Goal: Task Accomplishment & Management: Manage account settings

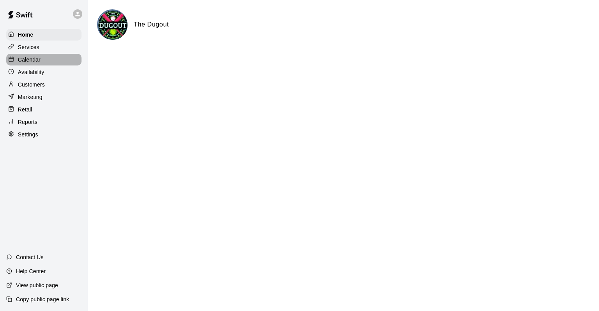
click at [36, 60] on p "Calendar" at bounding box center [29, 60] width 23 height 8
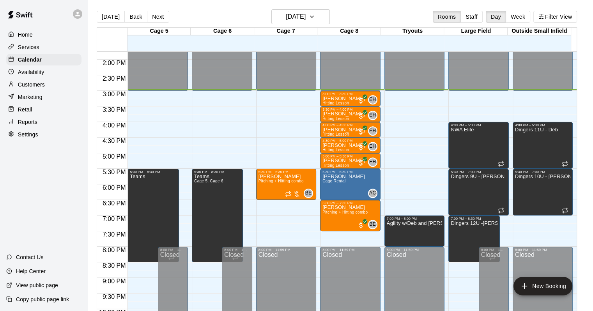
scroll to position [417, 0]
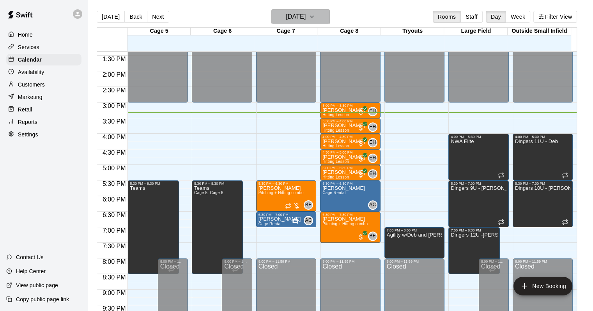
click at [286, 17] on h6 "[DATE]" at bounding box center [296, 16] width 20 height 11
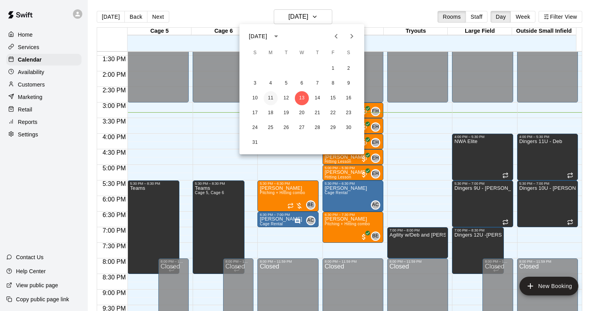
click at [268, 93] on button "11" at bounding box center [271, 98] width 14 height 14
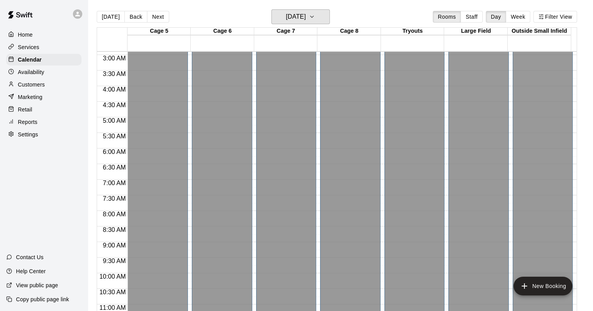
scroll to position [39, 0]
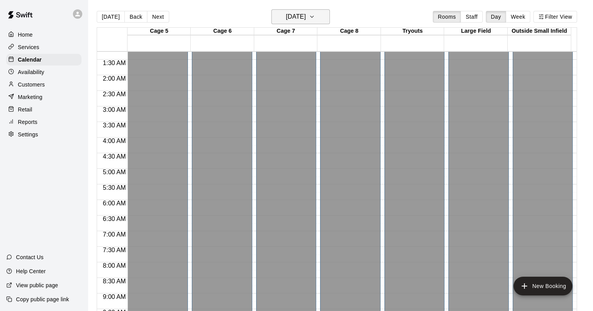
click at [295, 10] on button "Monday Aug 11" at bounding box center [300, 16] width 58 height 15
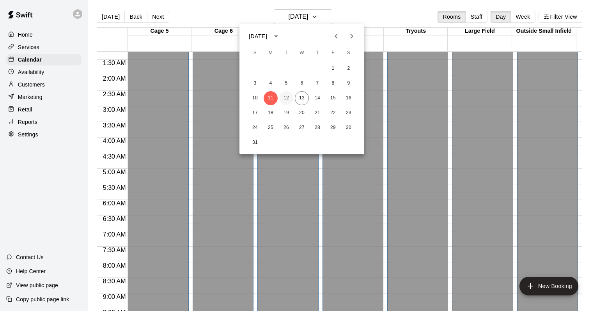
click at [285, 94] on button "12" at bounding box center [286, 98] width 14 height 14
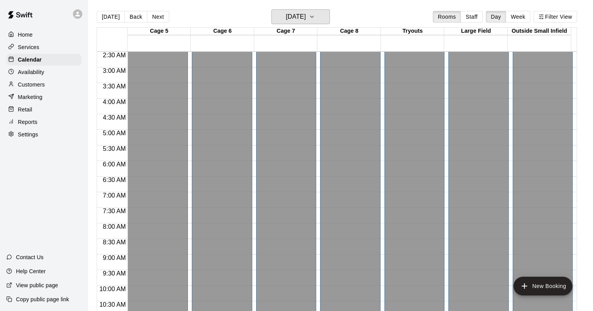
scroll to position [0, 0]
click at [290, 12] on h6 "[DATE]" at bounding box center [296, 16] width 20 height 11
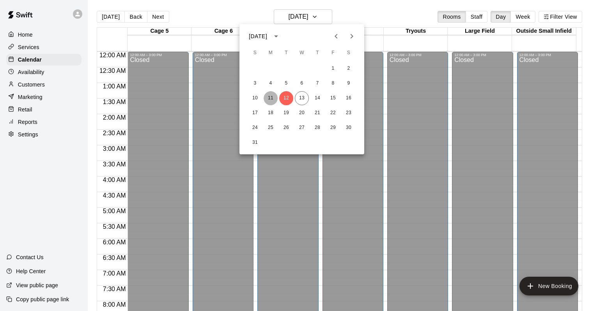
click at [271, 102] on button "11" at bounding box center [271, 98] width 14 height 14
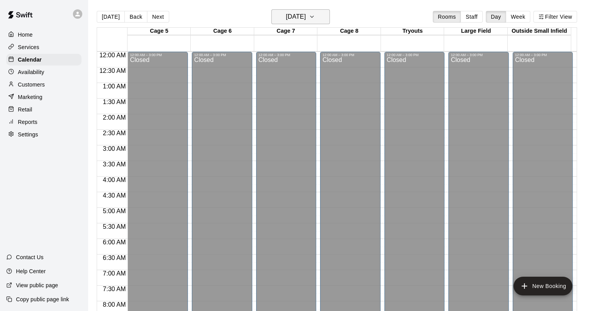
click at [306, 16] on h6 "Monday Aug 11" at bounding box center [296, 16] width 20 height 11
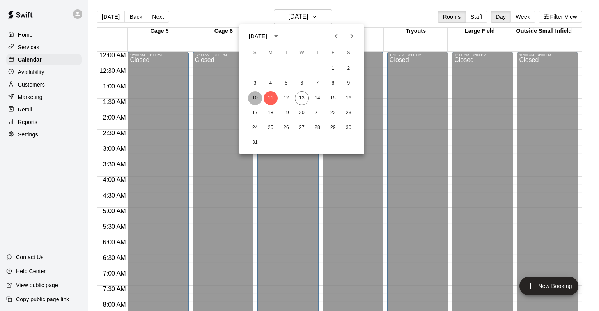
click at [250, 101] on button "10" at bounding box center [255, 98] width 14 height 14
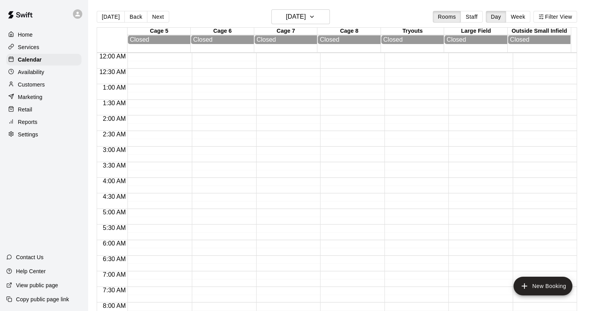
click at [308, 8] on main "Today Back Next Sunday Aug 10 Rooms Staff Day Week Filter View Cage 5 10 Sun Cl…" at bounding box center [340, 162] width 505 height 324
drag, startPoint x: 296, startPoint y: 24, endPoint x: 290, endPoint y: 34, distance: 11.2
click at [295, 22] on div "Today Back Next Sunday Aug 10 Rooms Staff Day Week Filter View" at bounding box center [337, 18] width 480 height 18
click at [300, 11] on h6 "Sunday Aug 10" at bounding box center [296, 16] width 20 height 11
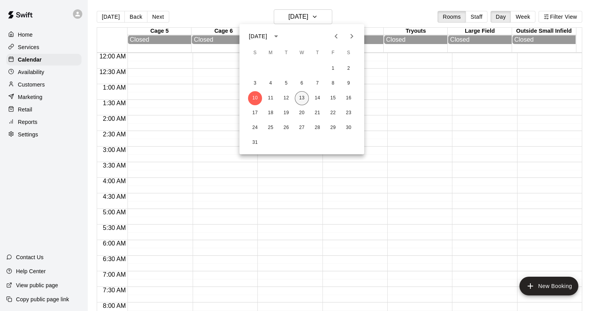
drag, startPoint x: 297, startPoint y: 91, endPoint x: 305, endPoint y: 94, distance: 8.8
click at [298, 91] on div "10 11 12 13 14 15 16" at bounding box center [301, 98] width 125 height 14
click at [305, 94] on button "13" at bounding box center [302, 98] width 14 height 14
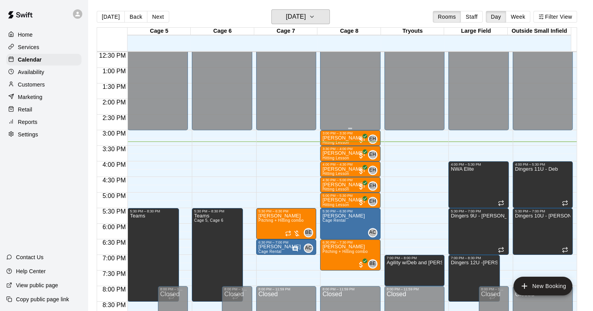
scroll to position [390, 0]
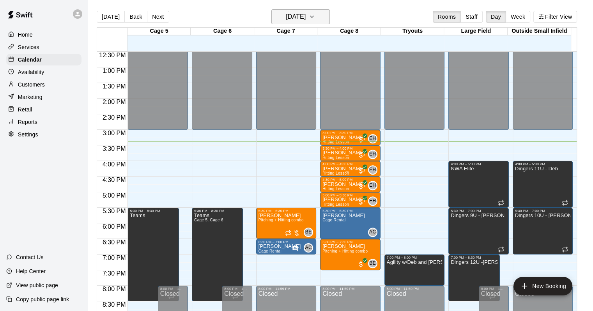
click at [299, 13] on h6 "[DATE]" at bounding box center [296, 16] width 20 height 11
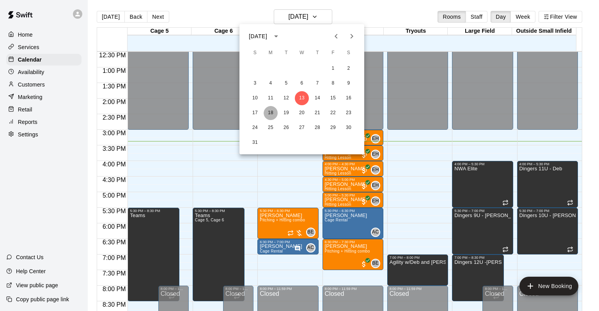
click at [270, 116] on button "18" at bounding box center [271, 113] width 14 height 14
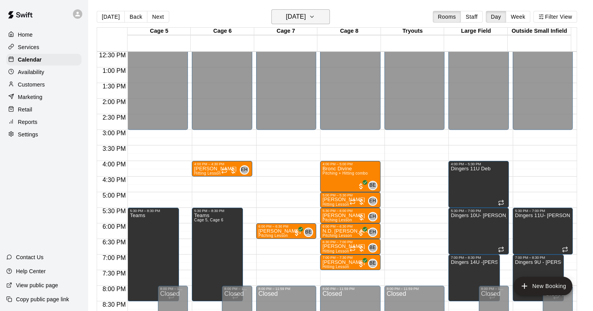
click at [281, 22] on button "Monday Aug 18" at bounding box center [300, 16] width 58 height 15
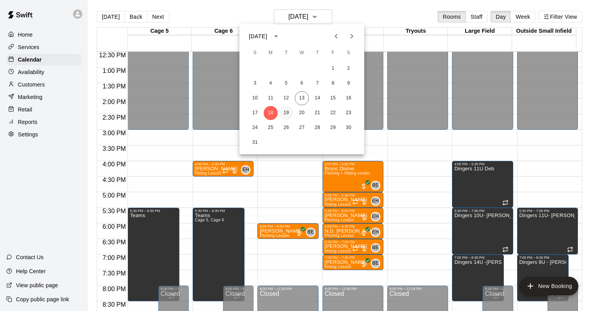
click at [281, 113] on button "19" at bounding box center [286, 113] width 14 height 14
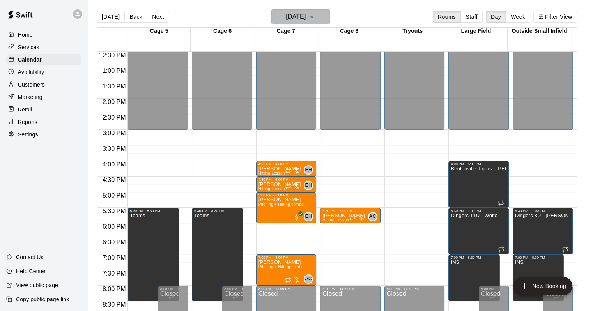
click at [303, 18] on h6 "[DATE]" at bounding box center [296, 16] width 20 height 11
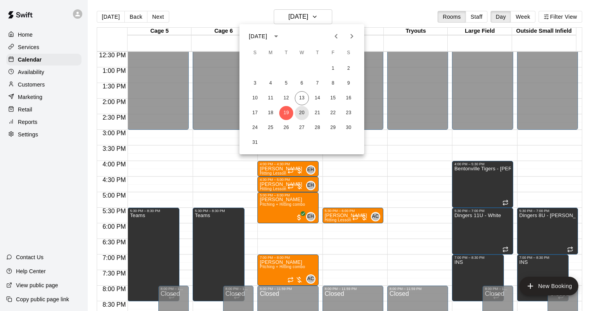
click at [307, 110] on button "20" at bounding box center [302, 113] width 14 height 14
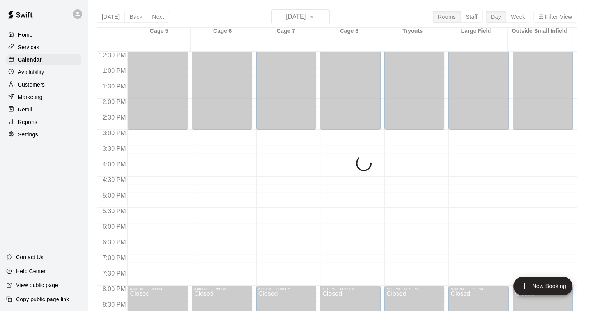
click at [299, 18] on div "Today Back Next Wednesday Aug 20 Rooms Staff Day Week Filter View Cage 5 20 Wed…" at bounding box center [337, 164] width 480 height 311
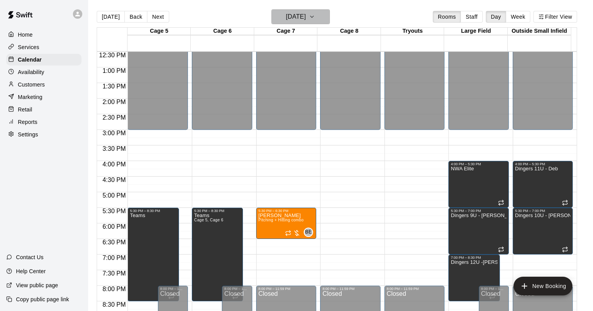
click at [306, 16] on h6 "[DATE]" at bounding box center [296, 16] width 20 height 11
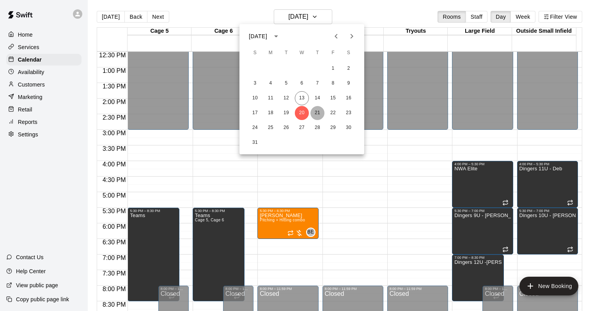
click at [312, 108] on button "21" at bounding box center [317, 113] width 14 height 14
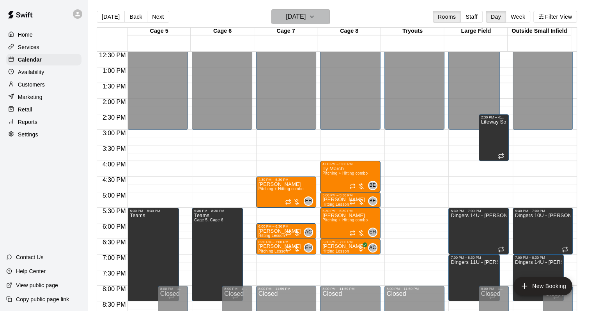
click at [301, 13] on h6 "Thursday Aug 21" at bounding box center [296, 16] width 20 height 11
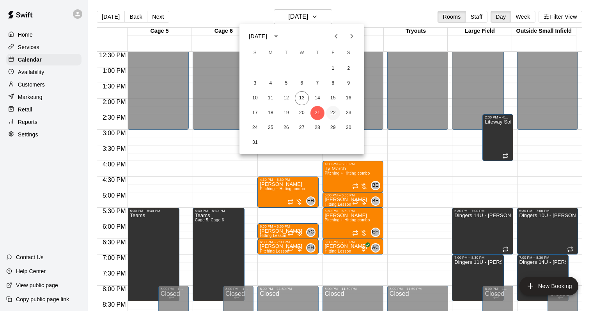
click at [331, 110] on button "22" at bounding box center [333, 113] width 14 height 14
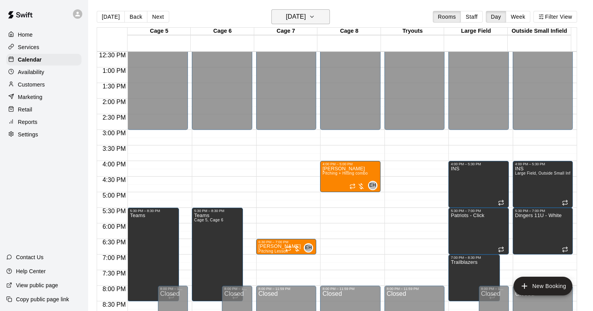
click at [306, 18] on h6 "Friday Aug 22" at bounding box center [296, 16] width 20 height 11
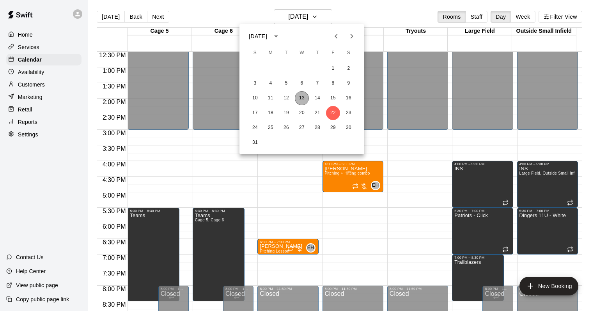
click at [304, 98] on button "13" at bounding box center [302, 98] width 14 height 14
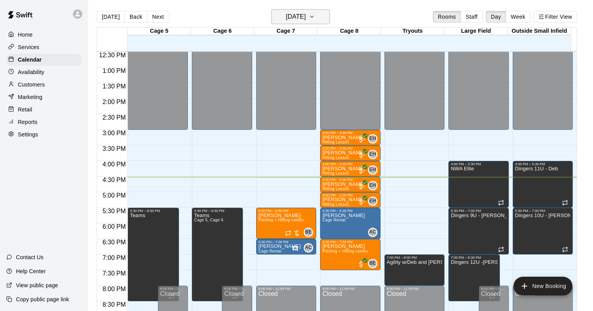
click at [299, 20] on h6 "[DATE]" at bounding box center [296, 16] width 20 height 11
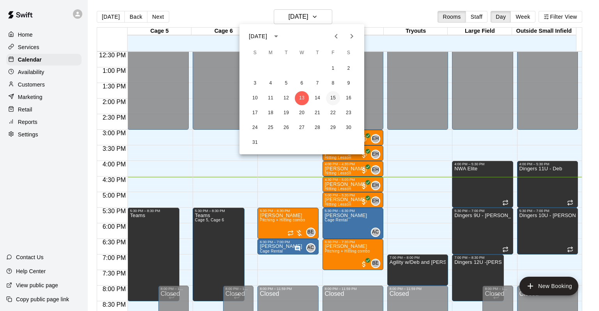
click at [334, 98] on button "15" at bounding box center [333, 98] width 14 height 14
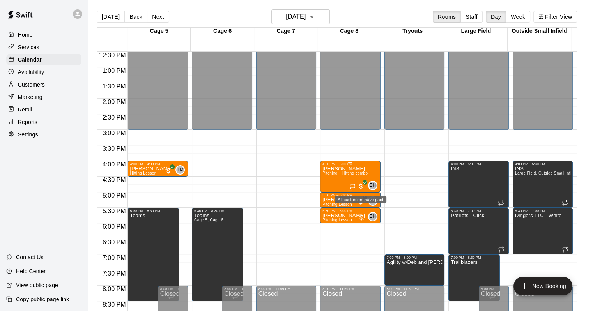
click at [359, 186] on span "All customers have paid" at bounding box center [361, 186] width 8 height 8
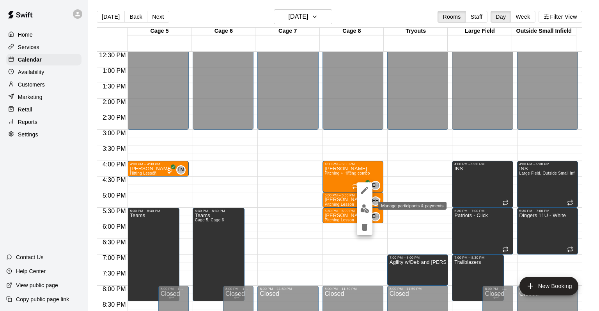
click at [363, 204] on img "edit" at bounding box center [364, 208] width 9 height 9
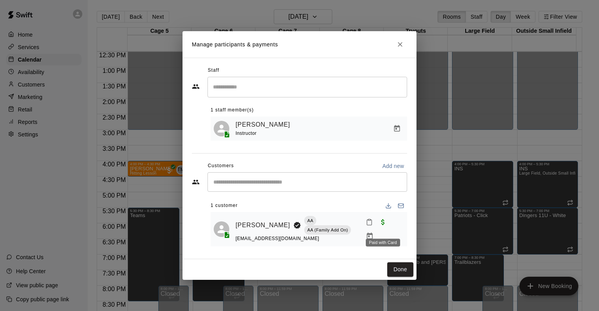
click at [380, 233] on div "Paid with Card" at bounding box center [383, 240] width 36 height 14
click at [384, 225] on span "Paid with Card" at bounding box center [383, 222] width 14 height 7
click at [383, 225] on span "Paid with Card" at bounding box center [383, 222] width 14 height 7
click at [373, 232] on icon "Manage bookings & payment" at bounding box center [370, 236] width 8 height 8
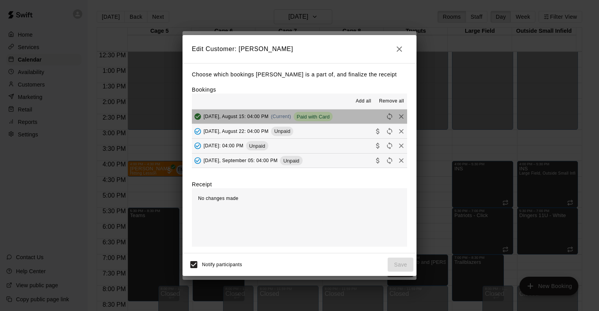
click at [356, 116] on button "Friday, August 15: 04:00 PM (Current) Paid with Card" at bounding box center [299, 117] width 215 height 14
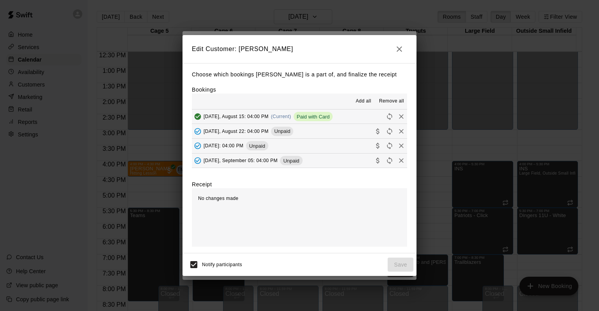
click at [303, 119] on span "Paid with Card" at bounding box center [313, 117] width 39 height 6
drag, startPoint x: 303, startPoint y: 118, endPoint x: 350, endPoint y: 108, distance: 47.8
click at [332, 108] on div "Add all Remove all" at bounding box center [299, 102] width 215 height 16
click at [397, 116] on icon "Remove" at bounding box center [401, 117] width 8 height 8
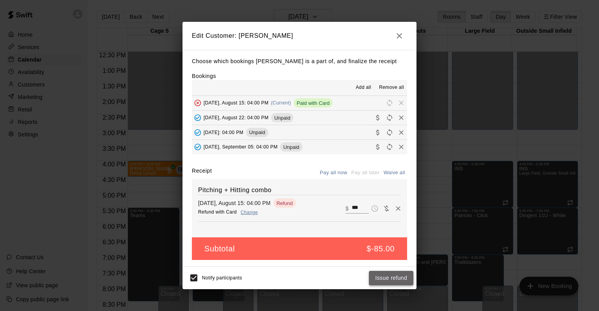
click at [383, 271] on button "Issue refund" at bounding box center [391, 278] width 44 height 14
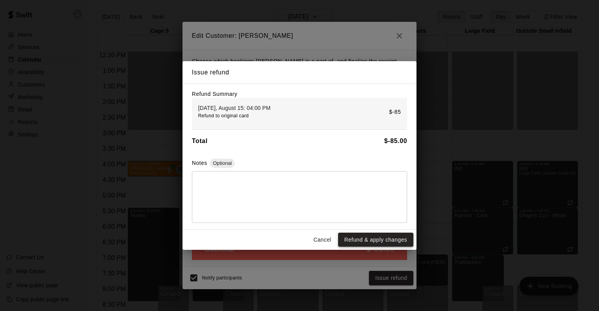
click at [391, 241] on button "Refund & apply changes" at bounding box center [375, 240] width 75 height 14
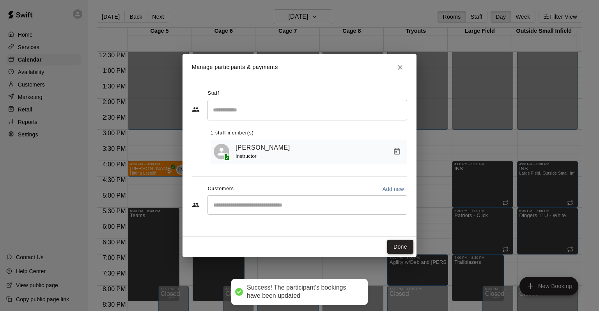
click at [396, 247] on button "Done" at bounding box center [400, 247] width 26 height 14
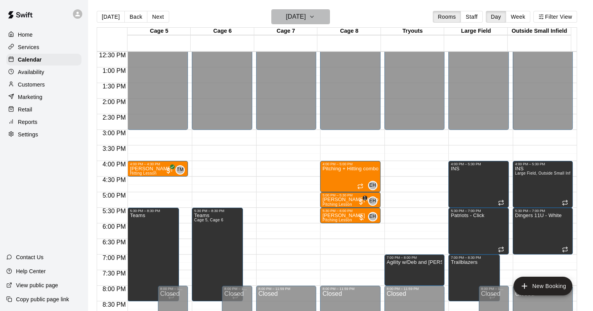
click at [275, 14] on button "Friday Aug 15" at bounding box center [300, 16] width 58 height 15
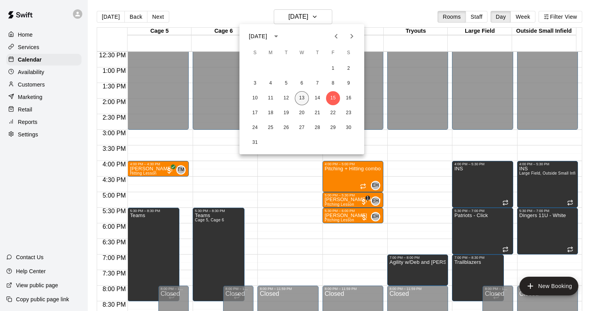
click at [304, 99] on button "13" at bounding box center [302, 98] width 14 height 14
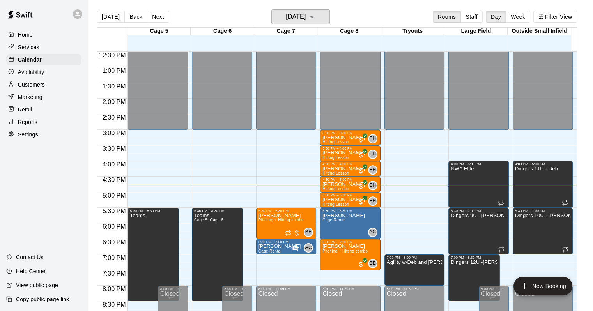
click at [271, 9] on button "[DATE]" at bounding box center [300, 16] width 58 height 15
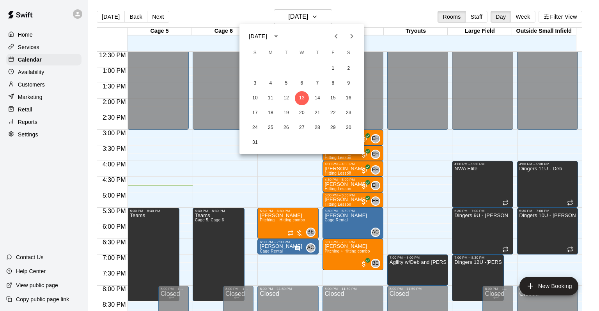
click at [358, 7] on div at bounding box center [299, 155] width 599 height 311
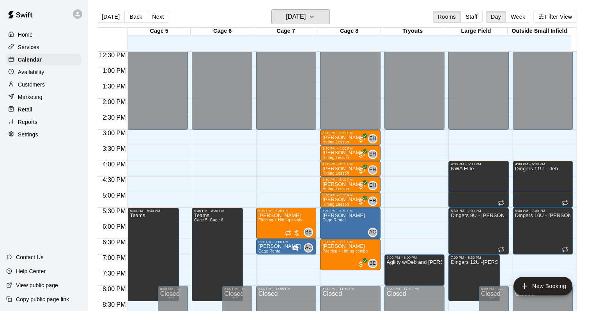
click at [271, 9] on button "[DATE]" at bounding box center [300, 16] width 58 height 15
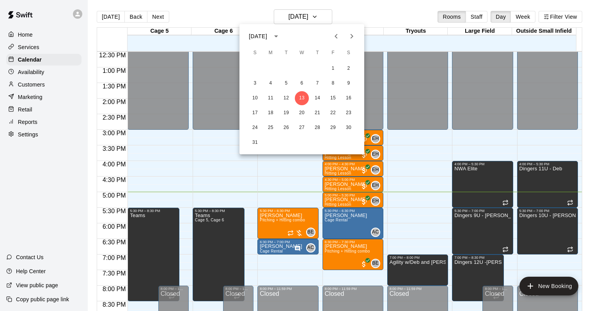
click at [417, 18] on div at bounding box center [299, 155] width 599 height 311
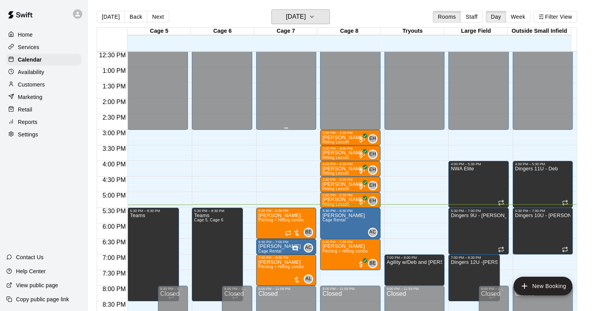
click at [271, 9] on button "[DATE]" at bounding box center [300, 16] width 58 height 15
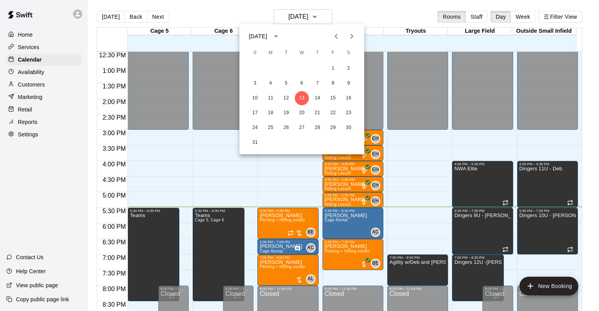
click at [399, 15] on div at bounding box center [299, 155] width 599 height 311
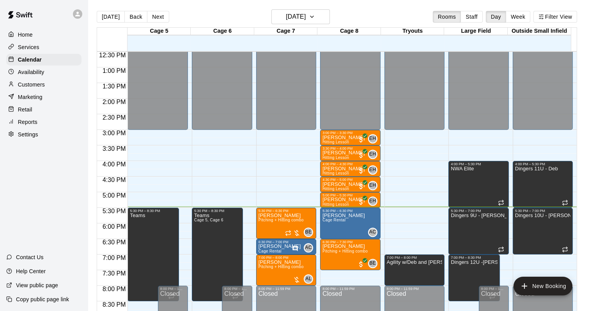
click at [40, 85] on p "Customers" at bounding box center [31, 85] width 27 height 8
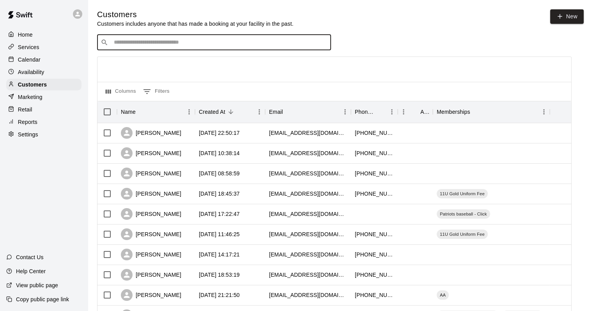
click at [184, 44] on input "Search customers by name or email" at bounding box center [219, 43] width 216 height 8
type input "*"
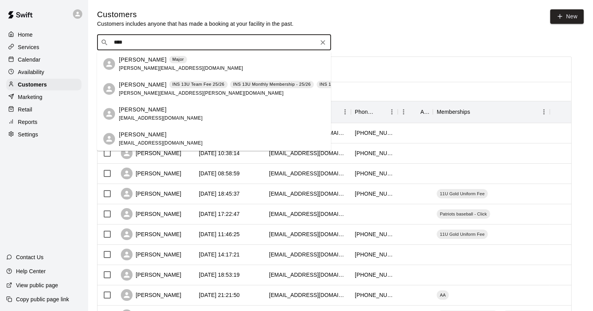
click at [135, 43] on input "****" at bounding box center [213, 43] width 204 height 8
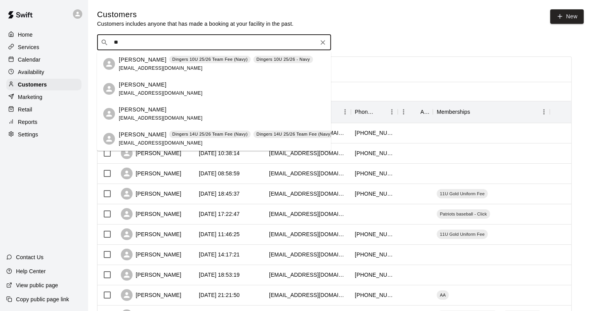
type input "*"
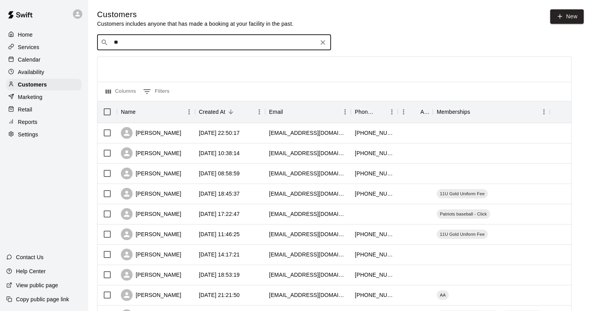
type input "*"
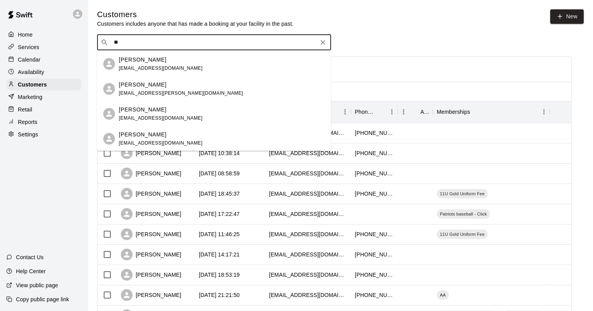
type input "*"
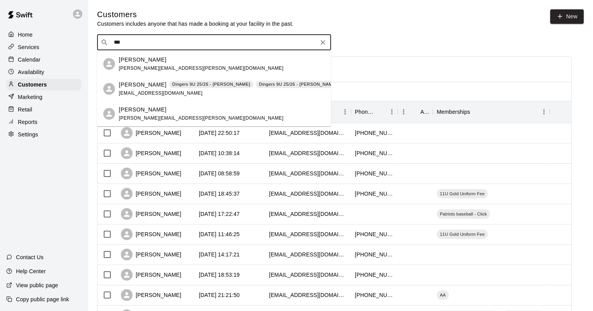
type input "****"
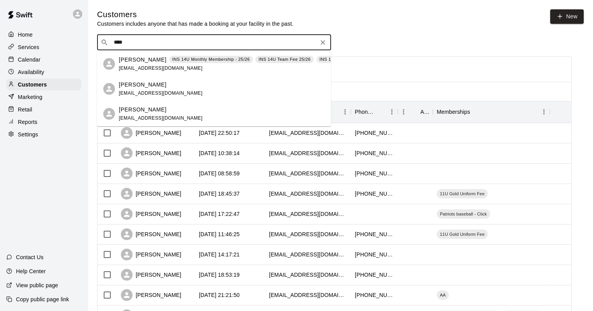
click at [158, 85] on div "[PERSON_NAME]" at bounding box center [161, 85] width 84 height 8
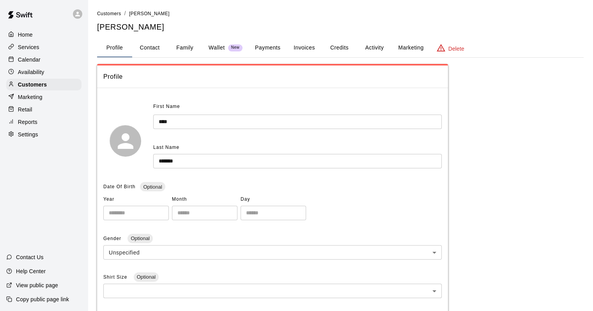
click at [175, 46] on button "Family" at bounding box center [184, 48] width 35 height 19
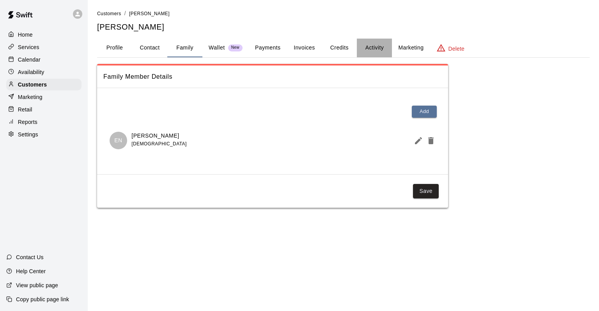
click at [384, 46] on button "Activity" at bounding box center [374, 48] width 35 height 19
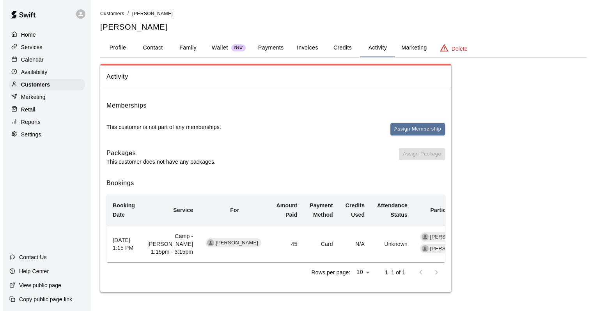
scroll to position [19, 0]
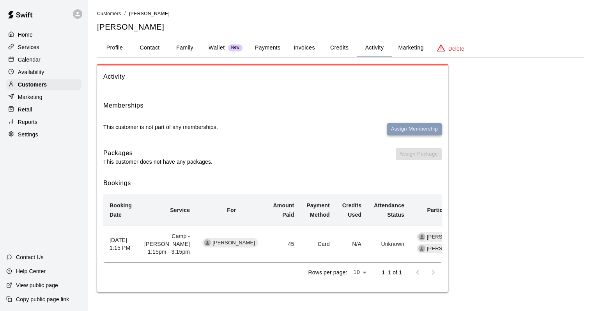
click at [410, 123] on button "Assign Membership" at bounding box center [414, 129] width 55 height 12
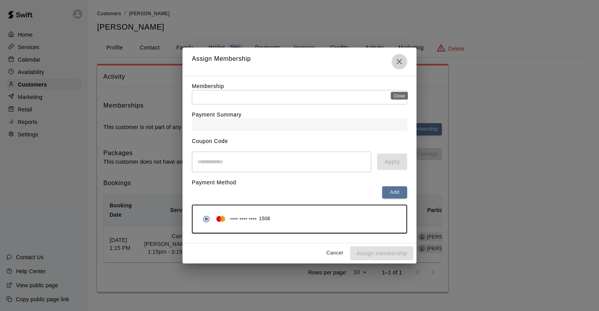
click at [397, 64] on button "Close" at bounding box center [399, 62] width 16 height 16
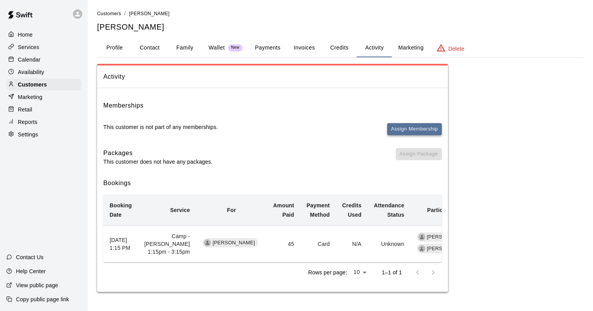
click at [403, 123] on button "Assign Membership" at bounding box center [414, 129] width 55 height 12
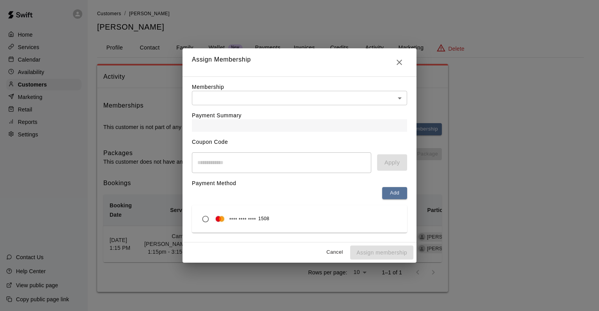
click at [360, 91] on body "Home Services Calendar Availability Customers Marketing Retail Reports Settings…" at bounding box center [299, 154] width 599 height 308
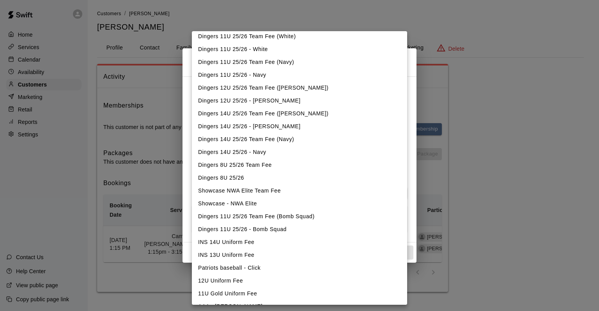
scroll to position [453, 0]
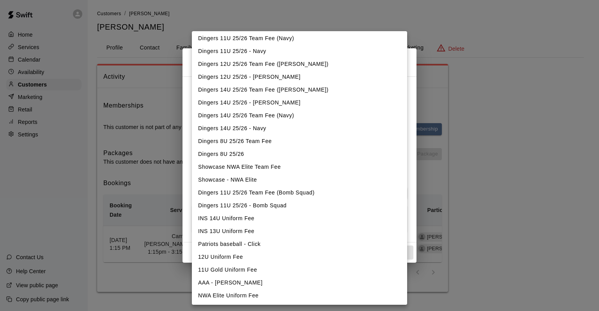
click at [238, 244] on li "Patriots baseball - Click" at bounding box center [299, 244] width 215 height 13
type input "**********"
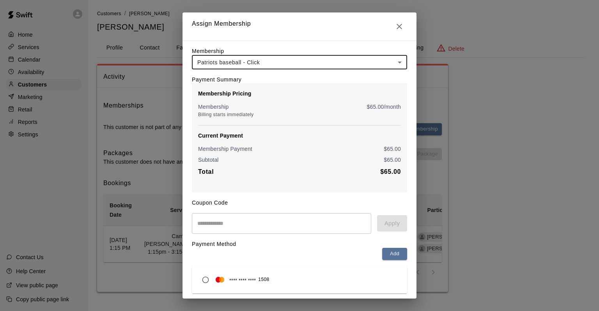
scroll to position [30, 0]
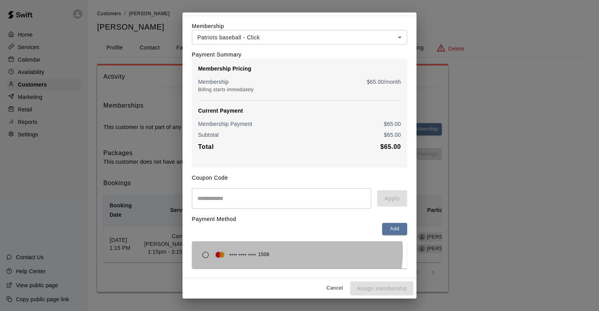
click at [285, 252] on div "**** **** **** 1508" at bounding box center [299, 255] width 203 height 15
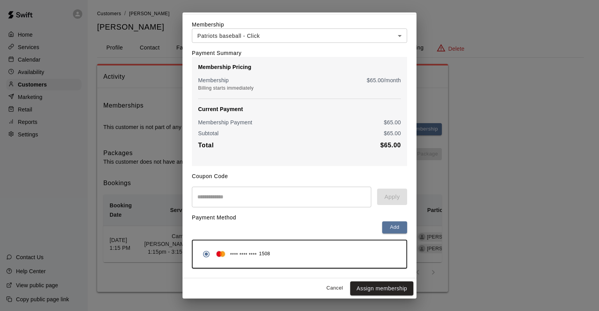
scroll to position [31, 0]
click at [388, 287] on button "Assign membership" at bounding box center [381, 288] width 63 height 14
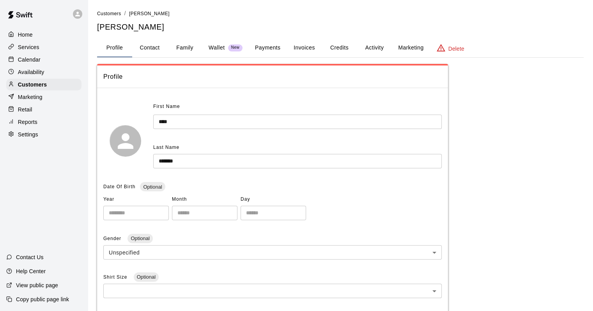
click at [34, 63] on p "Calendar" at bounding box center [29, 60] width 23 height 8
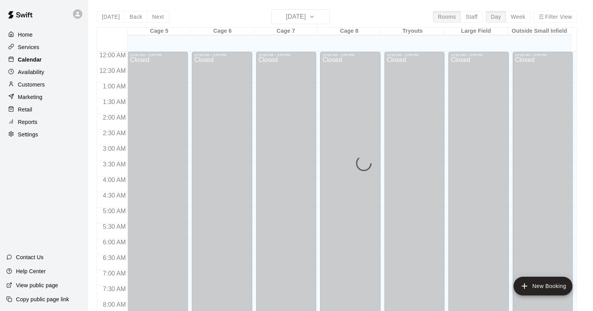
scroll to position [456, 0]
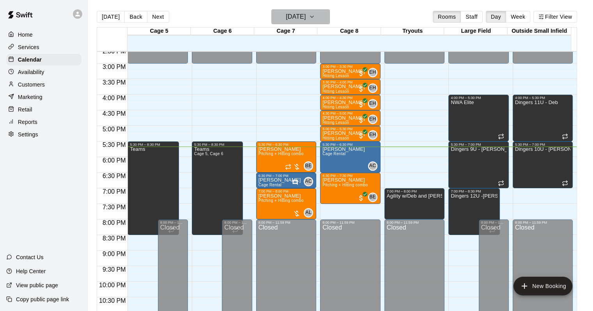
click at [287, 15] on h6 "[DATE]" at bounding box center [296, 16] width 20 height 11
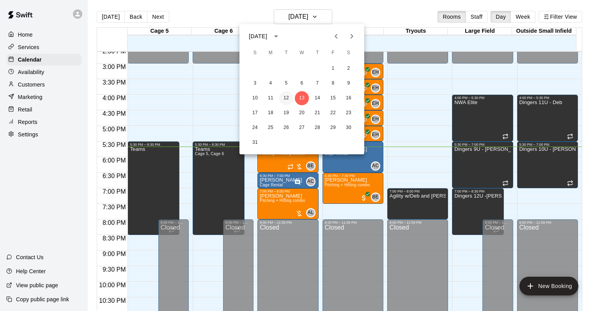
click at [287, 96] on button "12" at bounding box center [286, 98] width 14 height 14
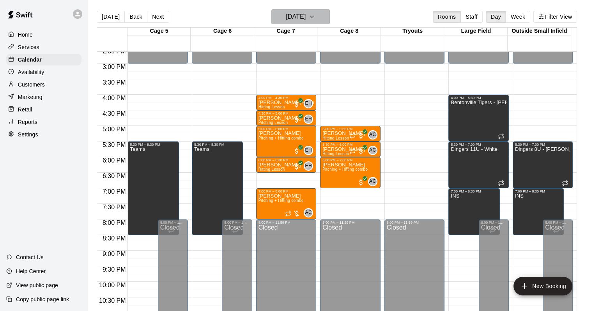
click at [299, 16] on h6 "[DATE]" at bounding box center [296, 16] width 20 height 11
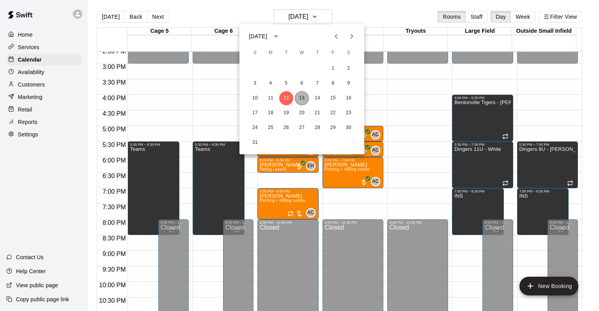
click at [304, 99] on button "13" at bounding box center [302, 98] width 14 height 14
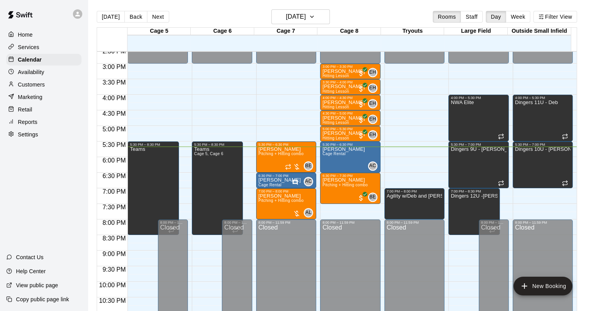
click at [315, 7] on main "[DATE] Back [DATE][DATE] Rooms Staff Day Week Filter View Cage 5 13 Wed Cage 6 …" at bounding box center [340, 162] width 505 height 324
click at [306, 16] on h6 "[DATE]" at bounding box center [296, 16] width 20 height 11
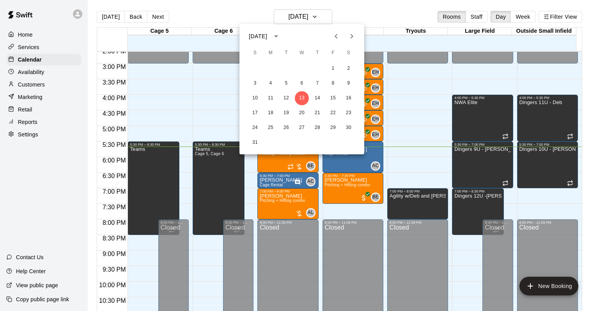
click at [313, 15] on div at bounding box center [299, 155] width 599 height 311
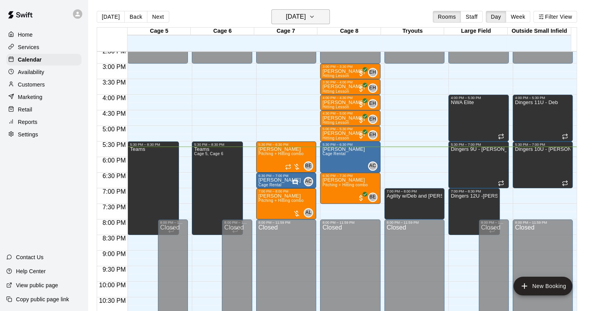
click at [319, 22] on button "[DATE]" at bounding box center [300, 16] width 58 height 15
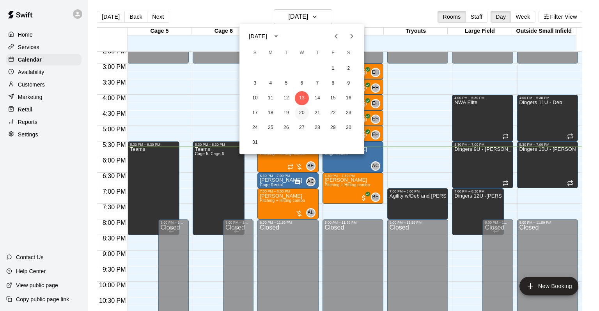
click at [301, 107] on button "20" at bounding box center [302, 113] width 14 height 14
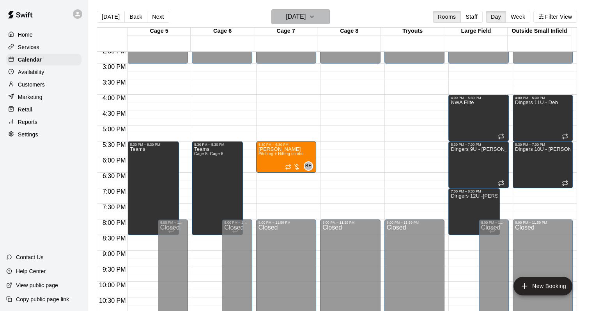
click at [305, 19] on h6 "[DATE]" at bounding box center [296, 16] width 20 height 11
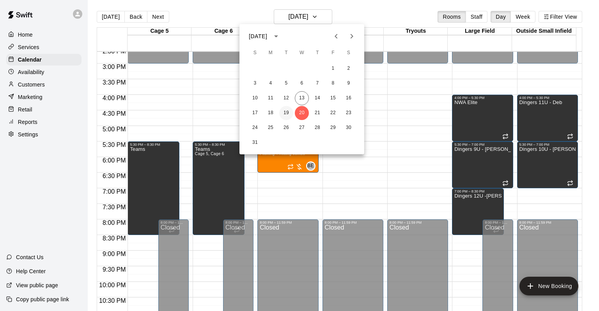
click at [286, 115] on button "19" at bounding box center [286, 113] width 14 height 14
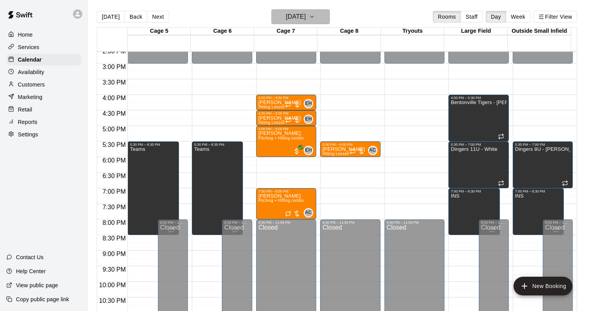
click at [302, 17] on h6 "[DATE]" at bounding box center [296, 16] width 20 height 11
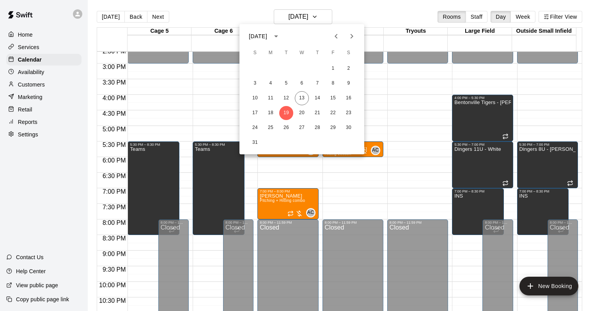
click at [393, 9] on div at bounding box center [299, 155] width 599 height 311
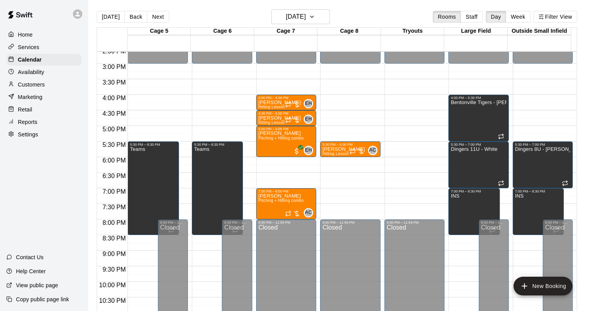
click at [31, 73] on p "Availability" at bounding box center [31, 72] width 27 height 8
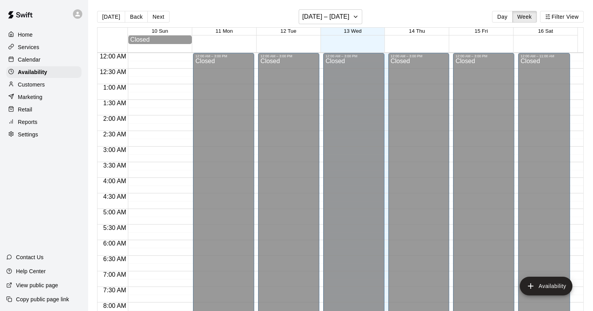
scroll to position [479, 0]
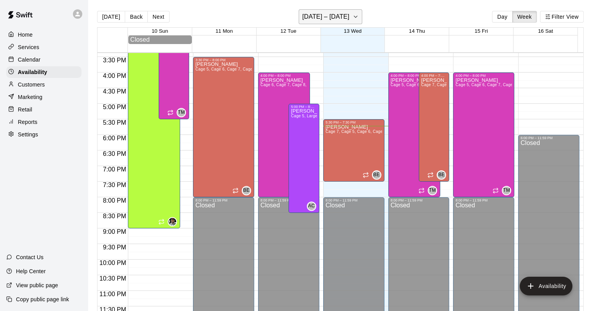
click at [348, 13] on button "[DATE] – [DATE]" at bounding box center [331, 16] width 64 height 15
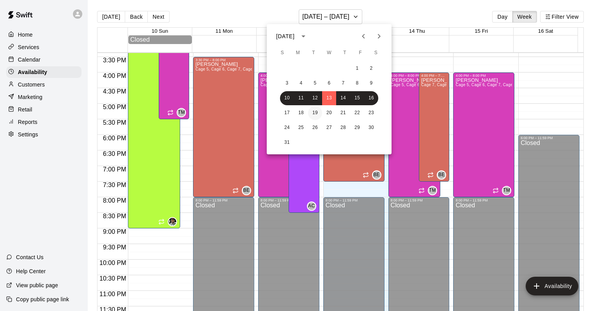
click at [318, 107] on button "19" at bounding box center [315, 113] width 14 height 14
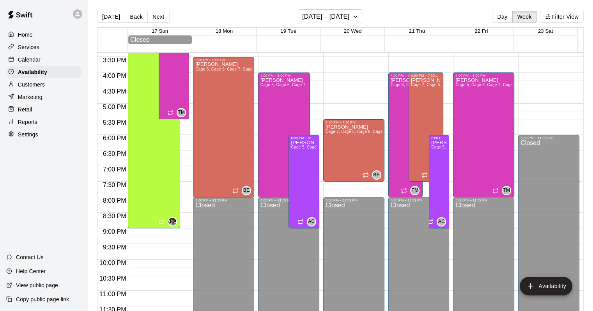
click at [48, 85] on div "Customers" at bounding box center [43, 85] width 75 height 12
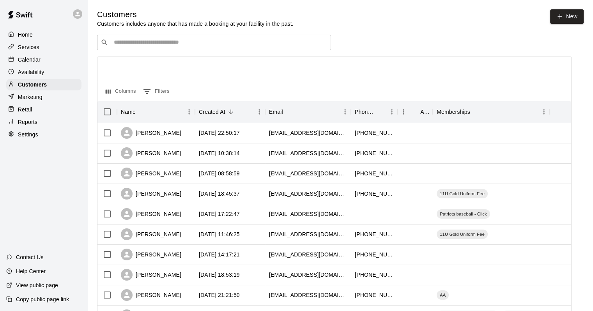
click at [26, 62] on p "Calendar" at bounding box center [29, 60] width 23 height 8
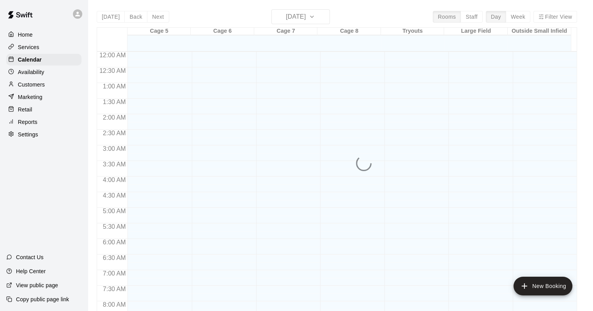
scroll to position [456, 0]
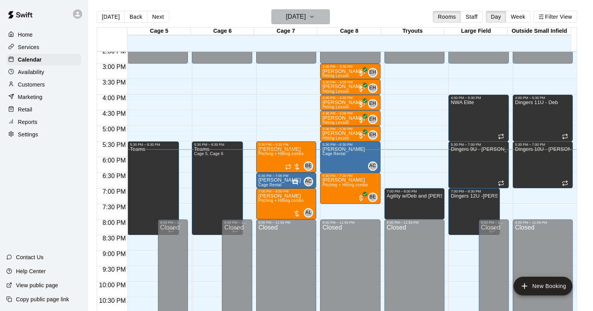
click at [301, 12] on h6 "[DATE]" at bounding box center [296, 16] width 20 height 11
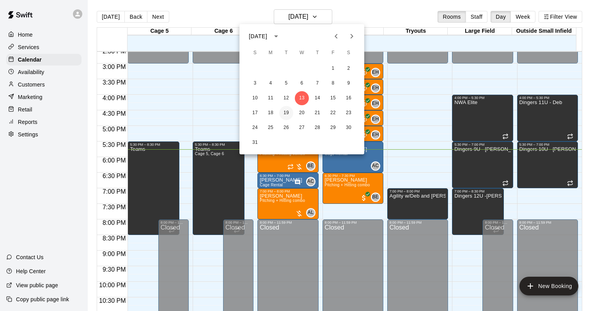
click at [287, 111] on button "19" at bounding box center [286, 113] width 14 height 14
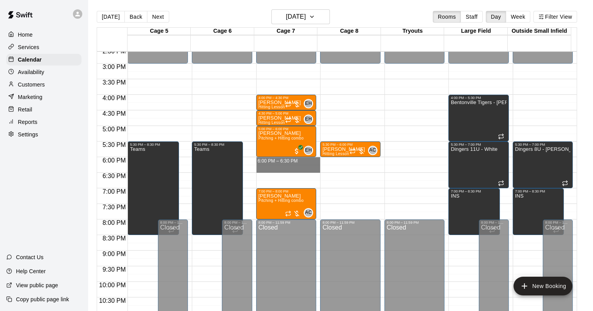
drag, startPoint x: 288, startPoint y: 159, endPoint x: 291, endPoint y: 167, distance: 8.1
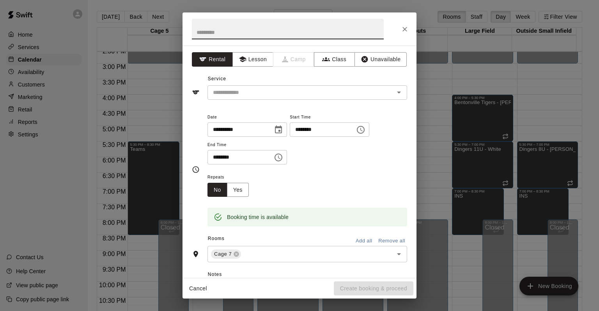
click at [249, 43] on h2 at bounding box center [287, 28] width 211 height 33
click at [250, 59] on button "Lesson" at bounding box center [252, 59] width 41 height 14
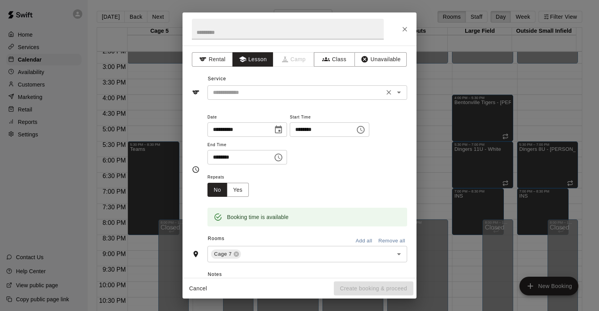
click at [250, 99] on div "​" at bounding box center [307, 92] width 200 height 14
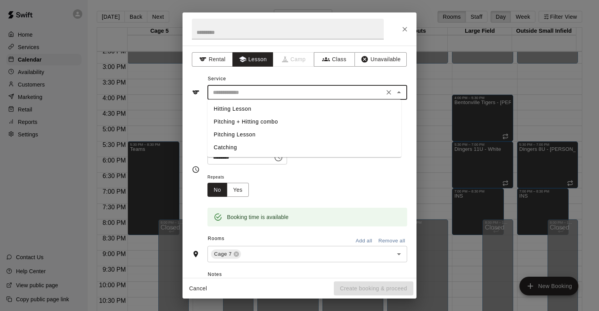
click at [248, 107] on li "Hitting Lesson" at bounding box center [304, 109] width 194 height 13
type input "**********"
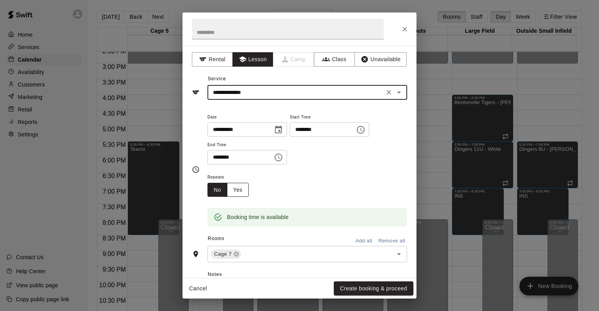
click at [246, 188] on button "Yes" at bounding box center [238, 190] width 22 height 14
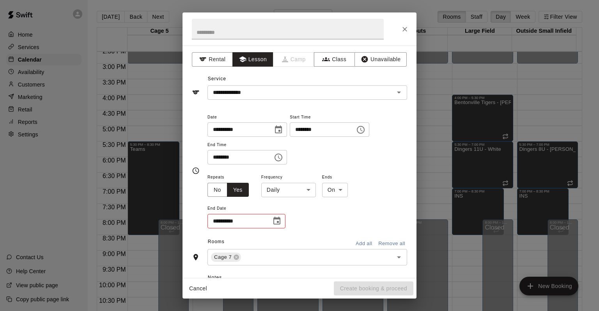
click at [284, 187] on body "Home Services Calendar Availability Customers Marketing Retail Reports Settings…" at bounding box center [299, 162] width 599 height 324
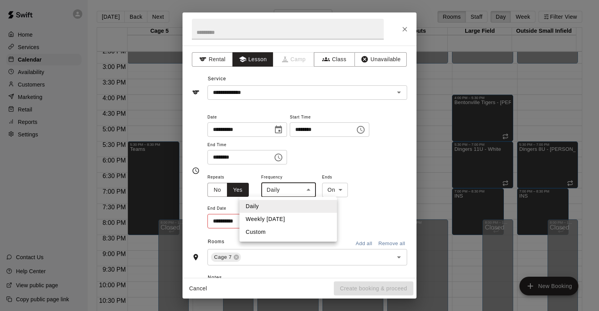
click at [279, 218] on li "Weekly [DATE]" at bounding box center [287, 219] width 97 height 13
type input "******"
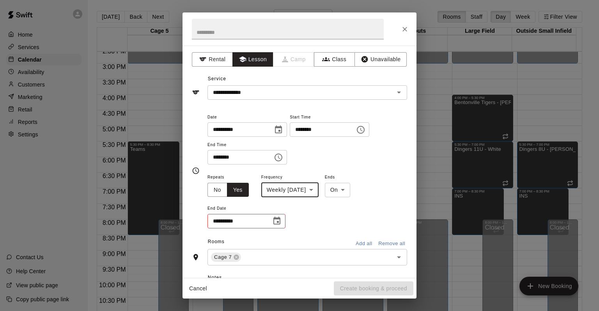
click at [275, 219] on icon "Choose date" at bounding box center [276, 221] width 7 height 8
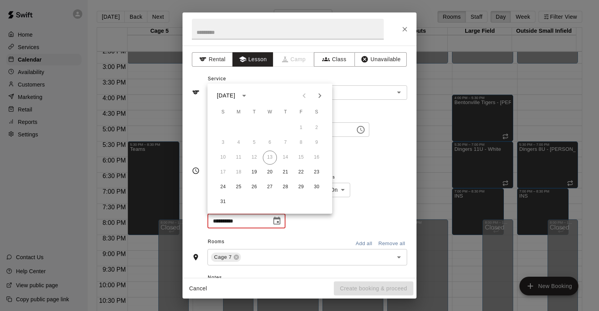
click at [330, 72] on div "**********" at bounding box center [299, 162] width 234 height 232
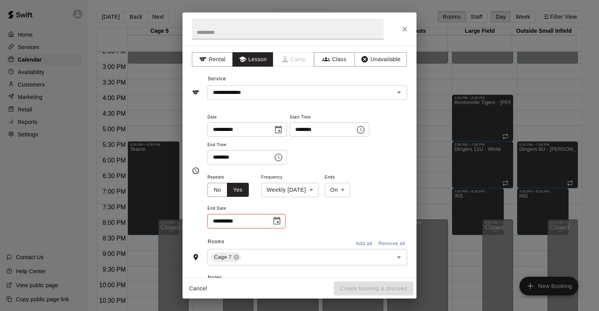
click at [274, 219] on icon "Choose date" at bounding box center [276, 221] width 7 height 8
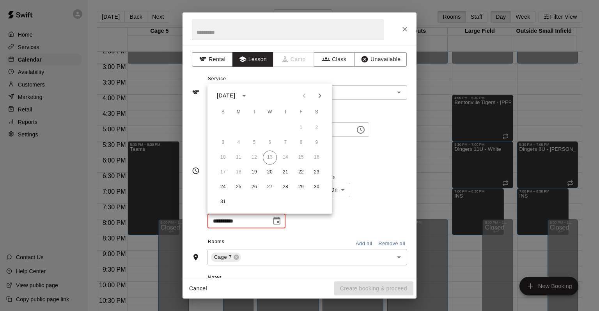
click at [320, 96] on icon "Next month" at bounding box center [319, 95] width 3 height 5
click at [255, 189] on button "28" at bounding box center [254, 187] width 14 height 14
type input "**********"
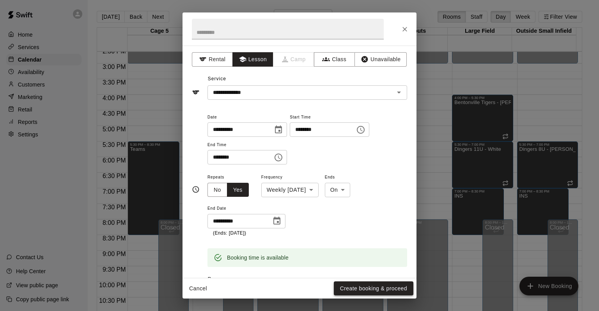
click at [367, 285] on button "Create booking & proceed" at bounding box center [374, 288] width 80 height 14
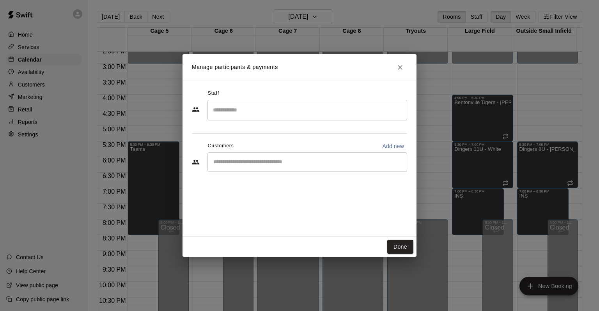
click at [267, 116] on input "Search staff" at bounding box center [307, 110] width 193 height 14
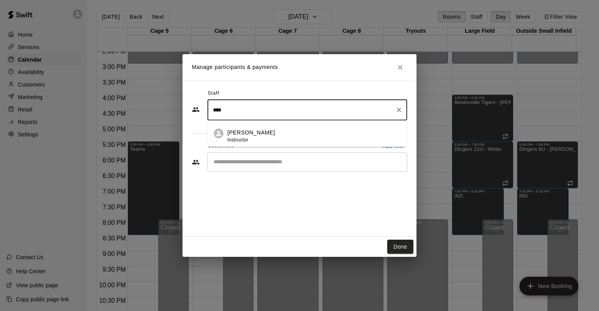
click at [235, 124] on li "[PERSON_NAME] Instructor" at bounding box center [307, 133] width 200 height 27
type input "****"
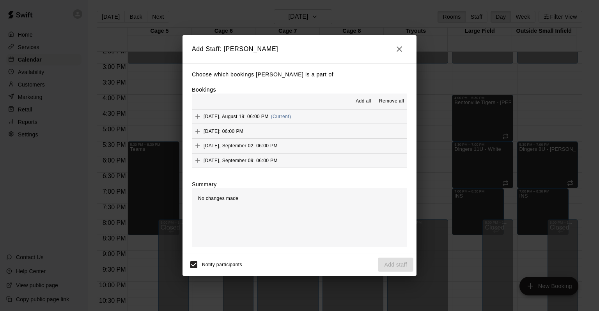
click at [361, 100] on span "Add all" at bounding box center [364, 101] width 16 height 8
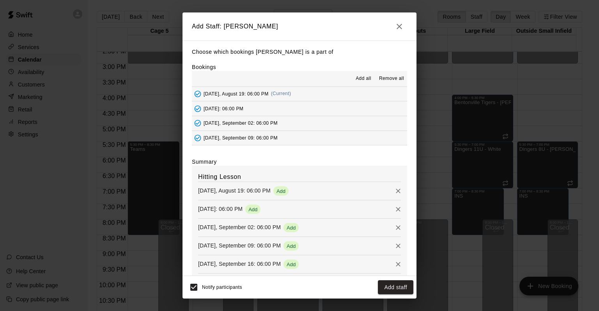
click at [395, 285] on button "Add staff" at bounding box center [395, 287] width 35 height 14
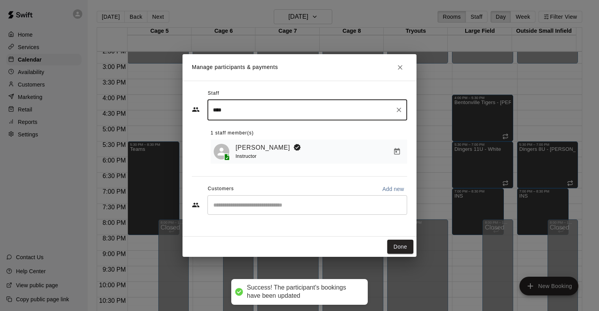
drag, startPoint x: 267, startPoint y: 208, endPoint x: 249, endPoint y: 227, distance: 25.6
click at [267, 209] on input "Start typing to search customers..." at bounding box center [307, 205] width 193 height 8
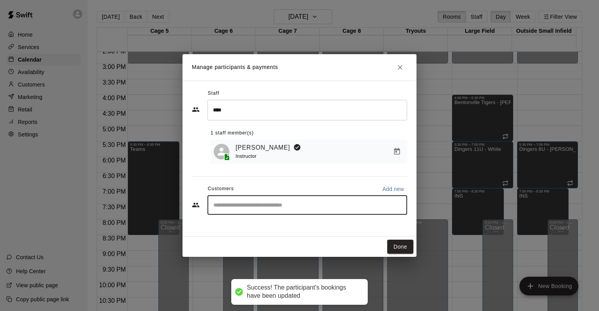
type input "*"
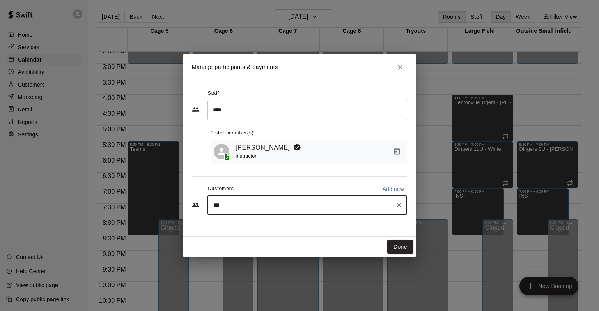
type input "****"
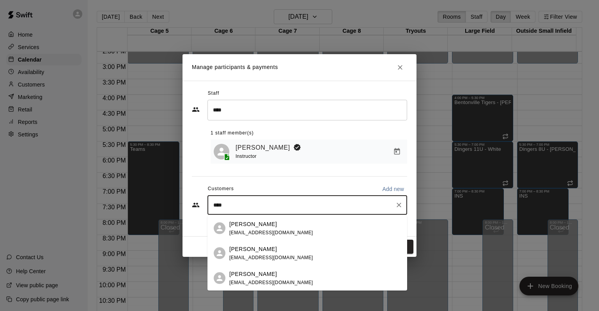
click at [240, 255] on span "[EMAIL_ADDRESS][DOMAIN_NAME]" at bounding box center [271, 257] width 84 height 5
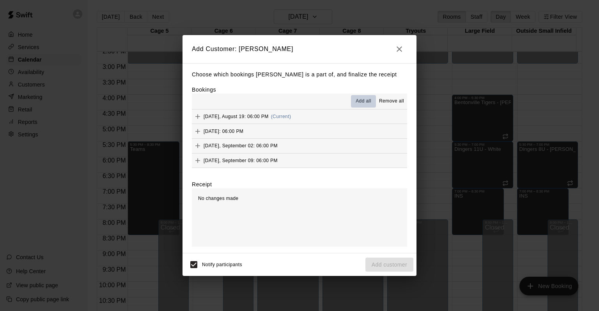
click at [361, 98] on span "Add all" at bounding box center [364, 101] width 16 height 8
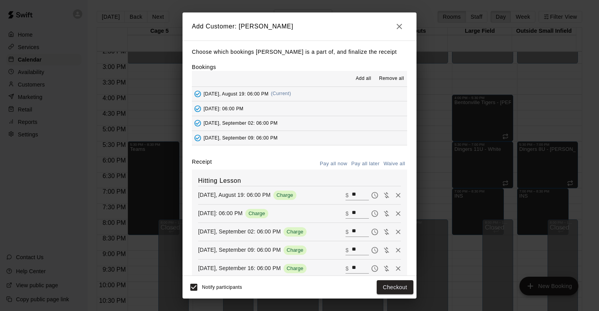
click at [363, 165] on button "Pay all later" at bounding box center [365, 164] width 32 height 12
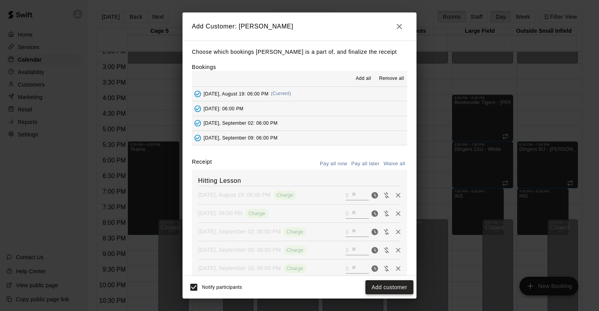
click at [395, 290] on button "Add customer" at bounding box center [389, 287] width 48 height 14
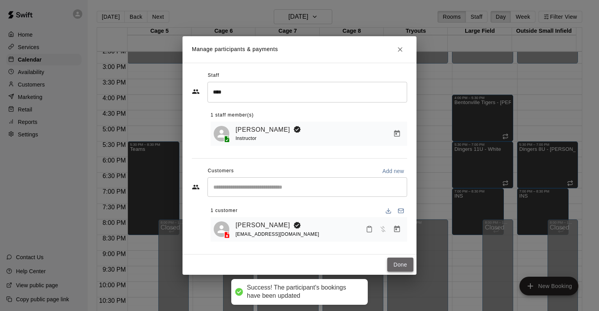
click at [395, 269] on button "Done" at bounding box center [400, 265] width 26 height 14
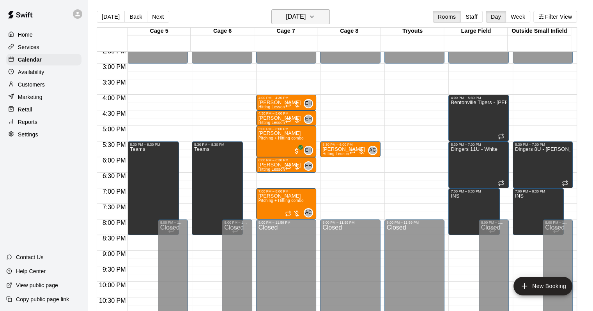
click at [306, 16] on h6 "[DATE]" at bounding box center [296, 16] width 20 height 11
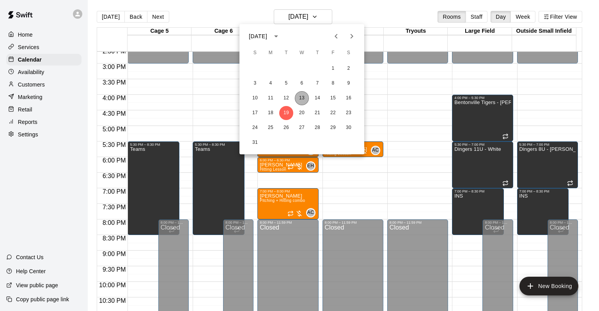
click at [304, 97] on button "13" at bounding box center [302, 98] width 14 height 14
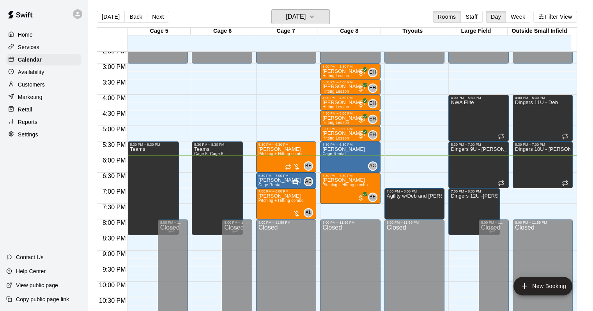
click at [271, 9] on button "[DATE]" at bounding box center [300, 16] width 58 height 15
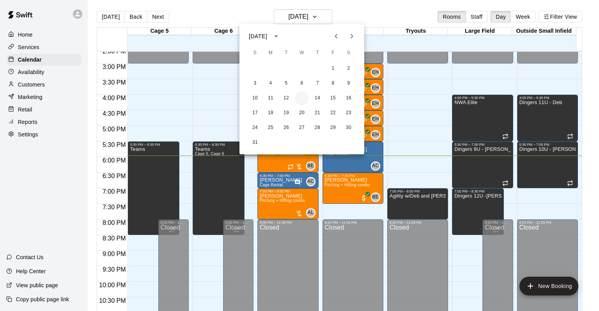
click at [301, 96] on button "13" at bounding box center [302, 98] width 14 height 14
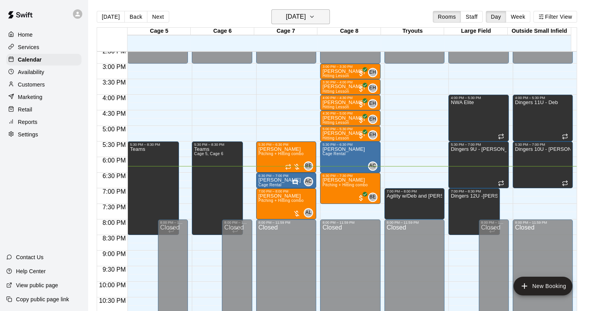
click at [315, 17] on icon "button" at bounding box center [312, 16] width 6 height 9
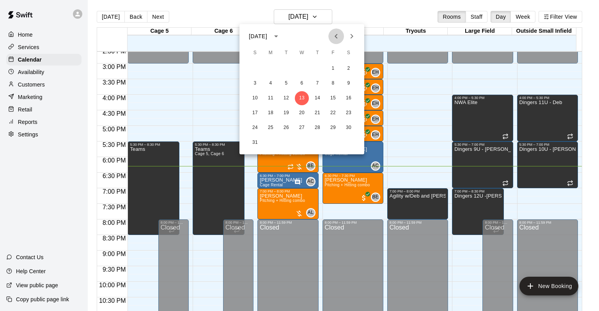
click at [336, 36] on icon "Previous month" at bounding box center [335, 36] width 9 height 9
click at [301, 126] on button "30" at bounding box center [302, 128] width 14 height 14
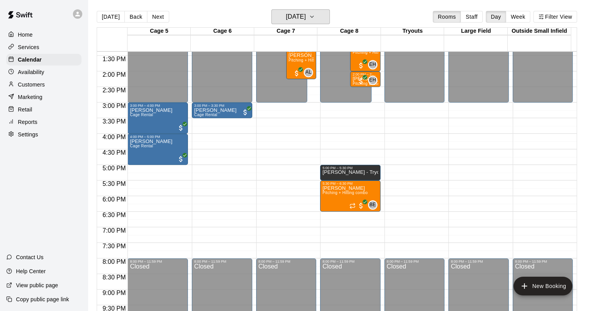
scroll to position [378, 0]
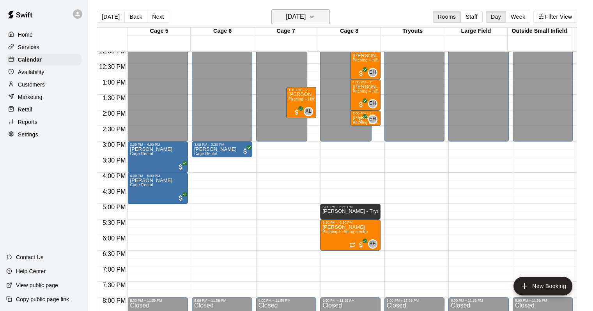
click at [315, 18] on icon "button" at bounding box center [312, 16] width 6 height 9
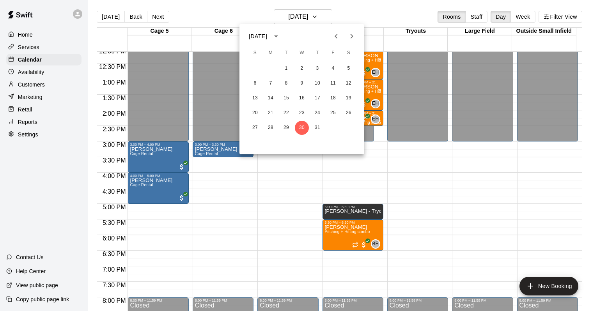
click at [353, 38] on icon "Next month" at bounding box center [351, 36] width 9 height 9
click at [303, 101] on button "13" at bounding box center [302, 98] width 14 height 14
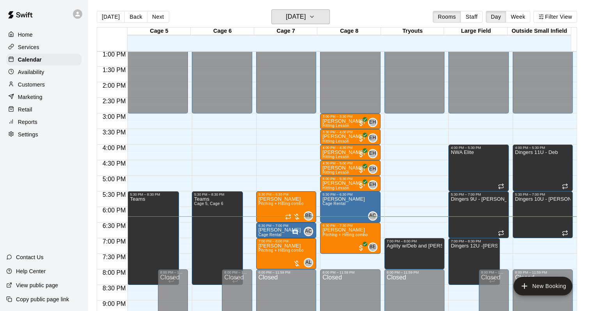
scroll to position [417, 0]
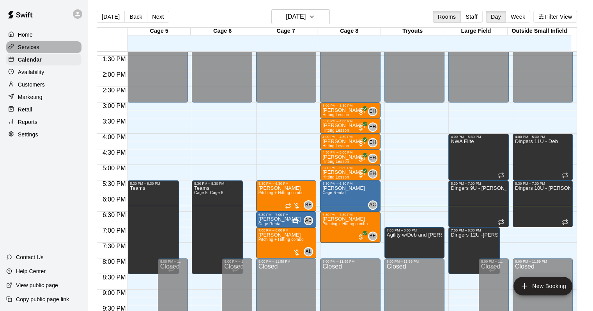
click at [33, 44] on p "Services" at bounding box center [28, 47] width 21 height 8
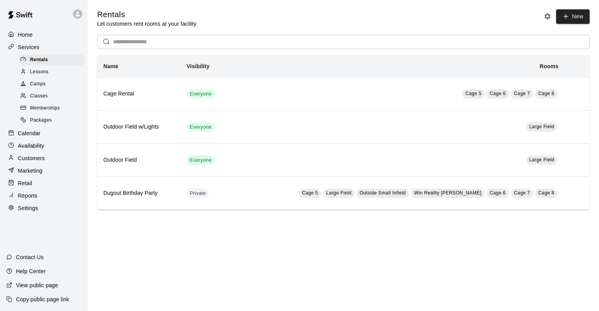
click at [36, 139] on div "Calendar" at bounding box center [43, 133] width 75 height 12
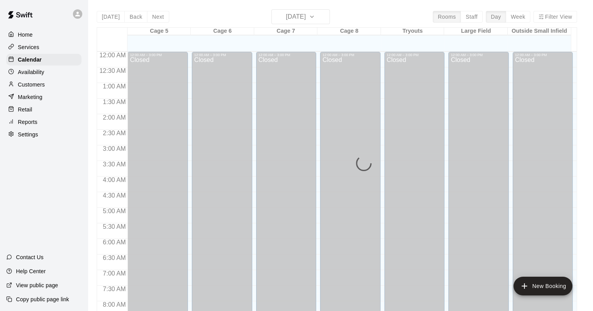
scroll to position [456, 0]
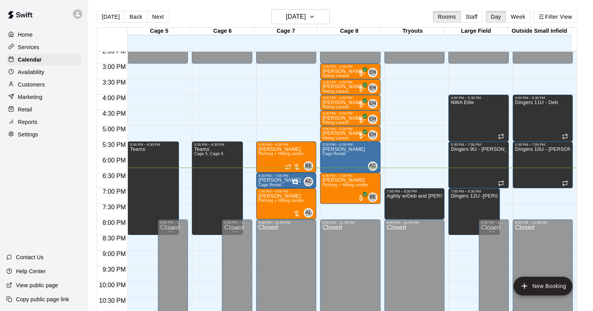
click at [36, 73] on p "Availability" at bounding box center [31, 72] width 27 height 8
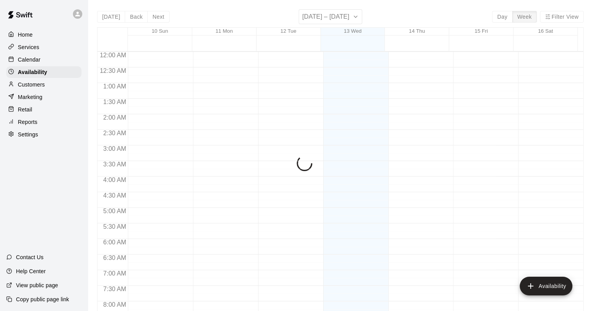
scroll to position [479, 0]
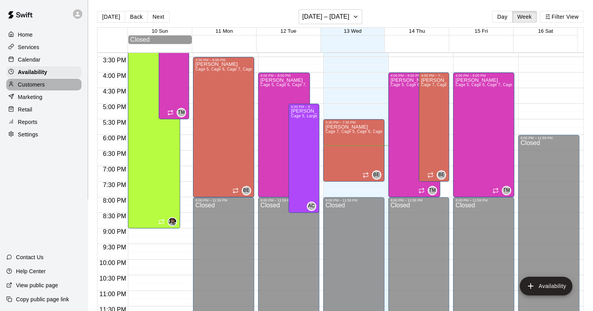
click at [19, 85] on p "Customers" at bounding box center [31, 85] width 27 height 8
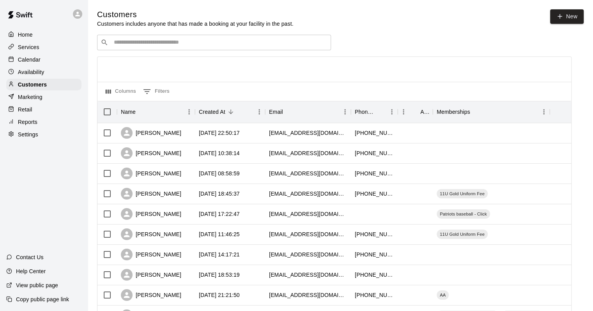
click at [23, 101] on p "Marketing" at bounding box center [30, 97] width 25 height 8
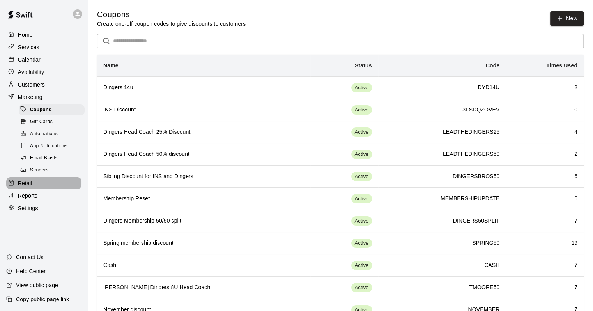
click at [32, 189] on div "Retail" at bounding box center [43, 183] width 75 height 12
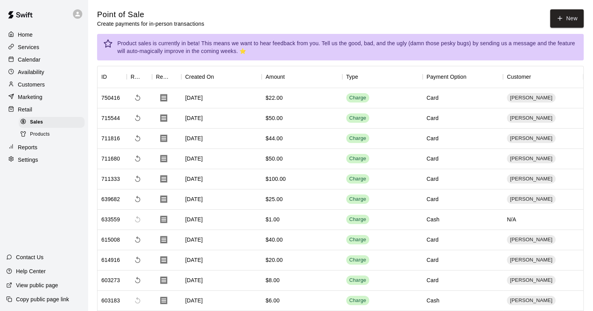
click at [26, 151] on p "Reports" at bounding box center [27, 147] width 19 height 8
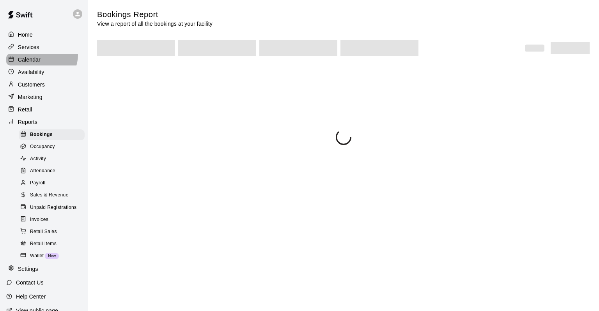
click at [41, 56] on div "Calendar" at bounding box center [43, 60] width 75 height 12
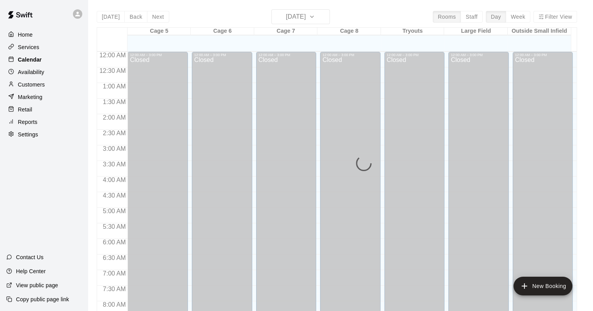
scroll to position [456, 0]
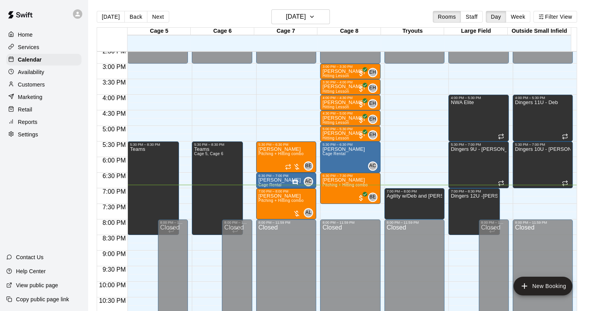
click at [43, 94] on div "Home Services Calendar Availability Customers Marketing Retail Reports Settings" at bounding box center [44, 84] width 88 height 113
click at [41, 88] on p "Customers" at bounding box center [31, 85] width 27 height 8
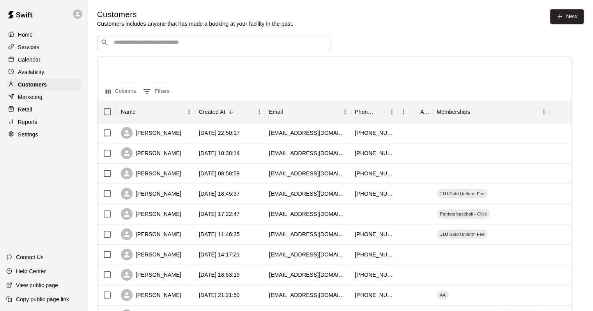
click at [163, 50] on div "​ ​" at bounding box center [214, 43] width 234 height 16
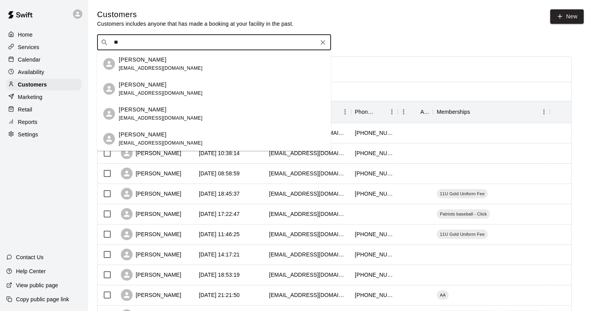
type input "*"
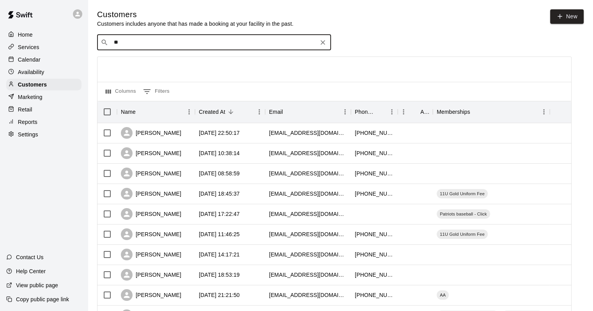
type input "*"
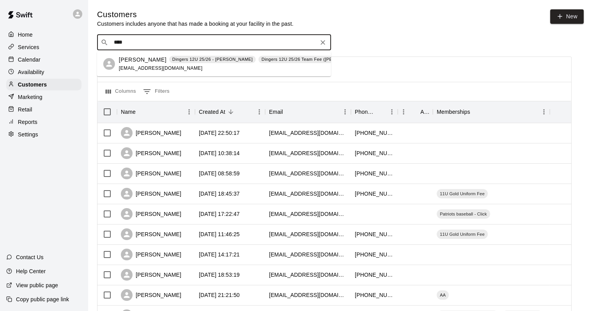
type input "****"
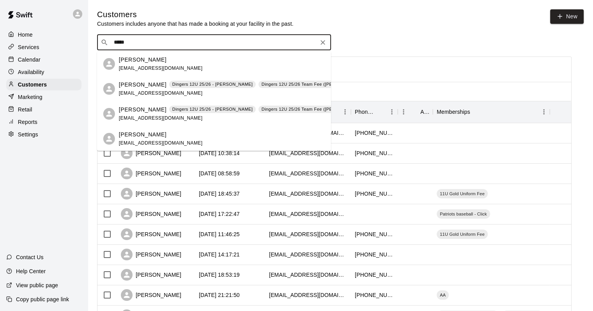
click at [136, 94] on span "[EMAIL_ADDRESS][DOMAIN_NAME]" at bounding box center [161, 92] width 84 height 5
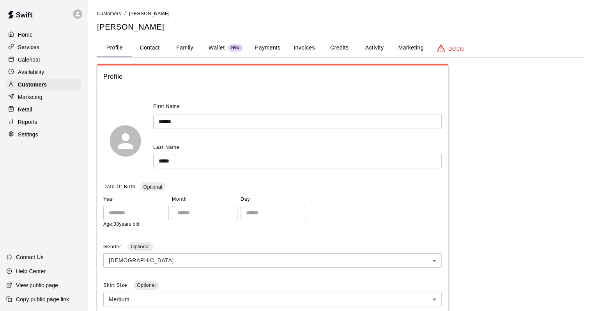
click at [56, 60] on div "Calendar" at bounding box center [43, 60] width 75 height 12
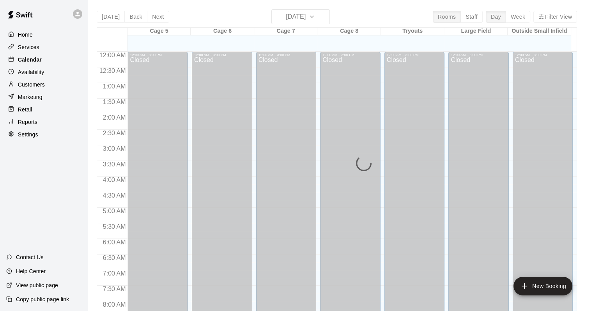
scroll to position [456, 0]
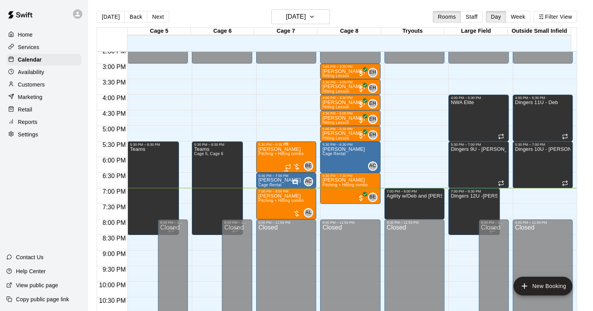
drag, startPoint x: 281, startPoint y: 152, endPoint x: 278, endPoint y: 150, distance: 4.2
click at [278, 150] on div "[PERSON_NAME] Pitching + Hitting combo" at bounding box center [280, 302] width 45 height 311
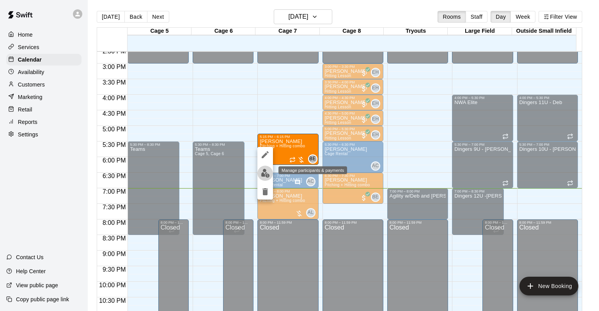
click at [264, 174] on img "edit" at bounding box center [265, 173] width 9 height 9
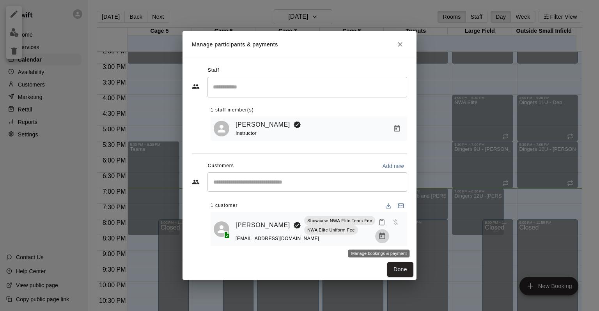
click at [379, 240] on icon "Manage bookings & payment" at bounding box center [382, 236] width 8 height 8
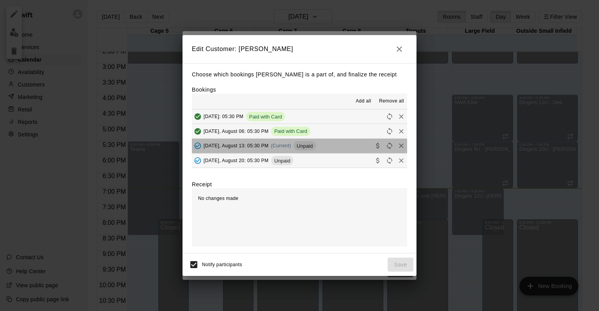
click at [346, 150] on button "[DATE], August 13: 05:30 PM (Current) Unpaid" at bounding box center [299, 146] width 215 height 14
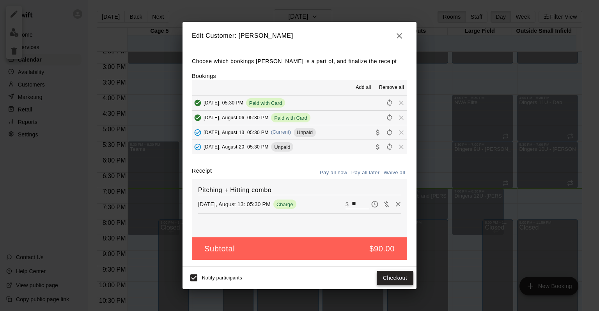
click at [400, 281] on button "Checkout" at bounding box center [395, 278] width 37 height 14
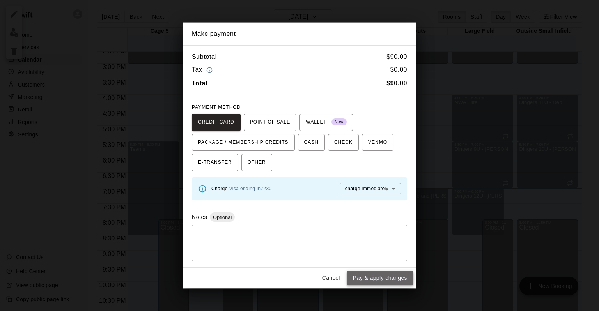
click at [395, 276] on button "Pay & apply changes" at bounding box center [380, 278] width 67 height 14
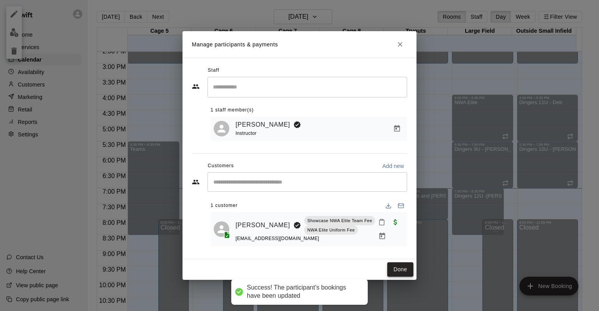
click at [397, 272] on button "Done" at bounding box center [400, 269] width 26 height 14
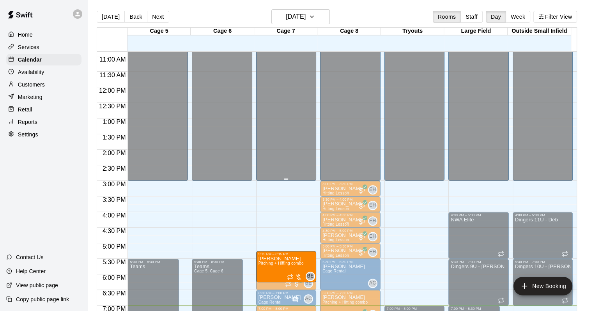
scroll to position [324, 0]
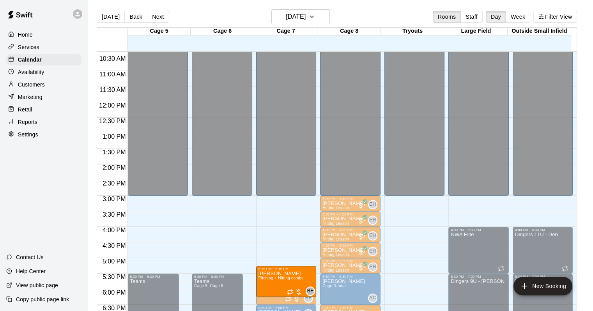
click at [313, 9] on main "[DATE] Back [DATE][DATE] Rooms Staff Day Week Filter View Cage 5 13 Wed Cage 6 …" at bounding box center [340, 162] width 505 height 324
click at [306, 19] on h6 "[DATE]" at bounding box center [296, 16] width 20 height 11
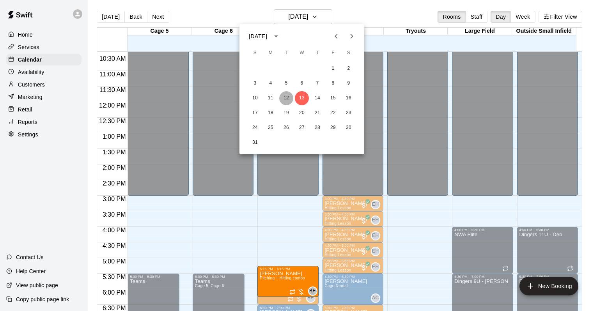
click at [289, 101] on button "12" at bounding box center [286, 98] width 14 height 14
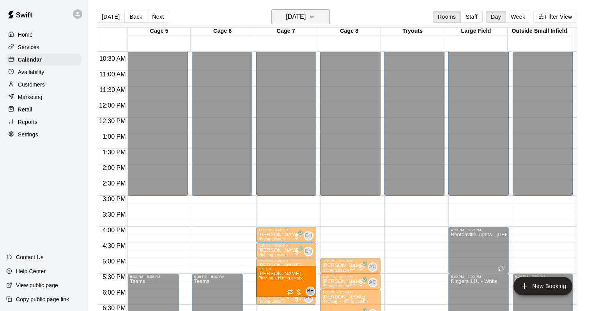
click at [304, 21] on h6 "[DATE]" at bounding box center [296, 16] width 20 height 11
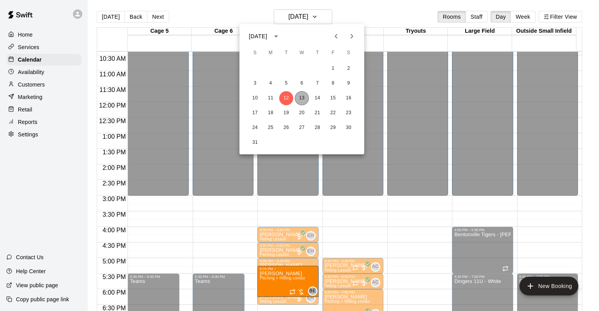
click at [303, 99] on button "13" at bounding box center [302, 98] width 14 height 14
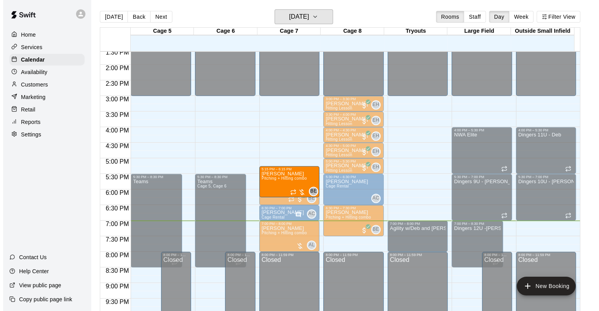
scroll to position [402, 0]
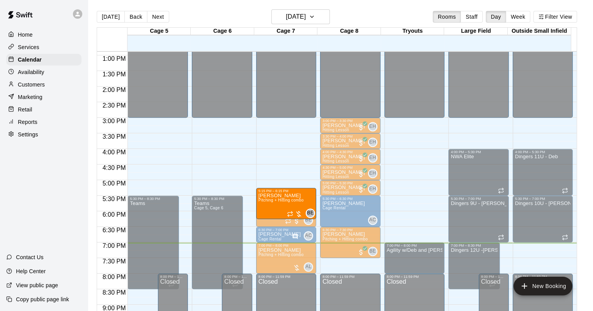
click at [39, 81] on div "Customers" at bounding box center [43, 85] width 75 height 12
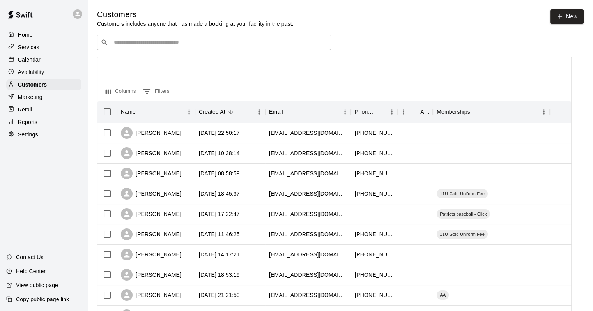
drag, startPoint x: 131, startPoint y: 43, endPoint x: 128, endPoint y: 39, distance: 5.3
click at [129, 42] on input "Search customers by name or email" at bounding box center [219, 43] width 216 height 8
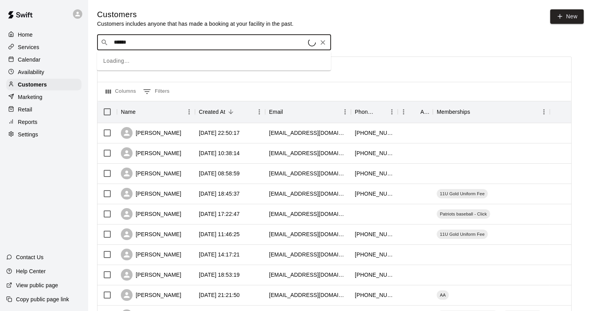
type input "*******"
click at [128, 58] on p "[PERSON_NAME]" at bounding box center [143, 60] width 48 height 8
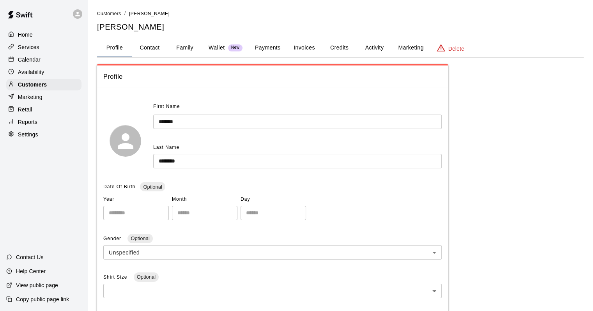
click at [276, 48] on button "Payments" at bounding box center [268, 48] width 38 height 19
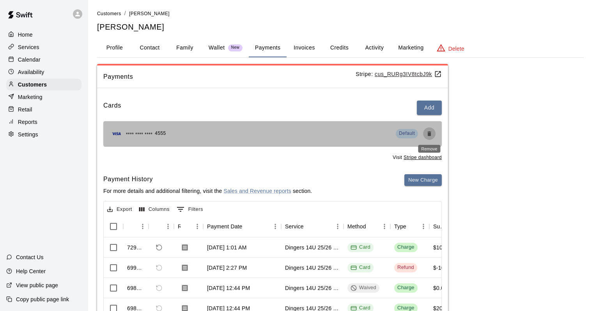
click at [431, 133] on icon "Remove" at bounding box center [429, 134] width 6 height 6
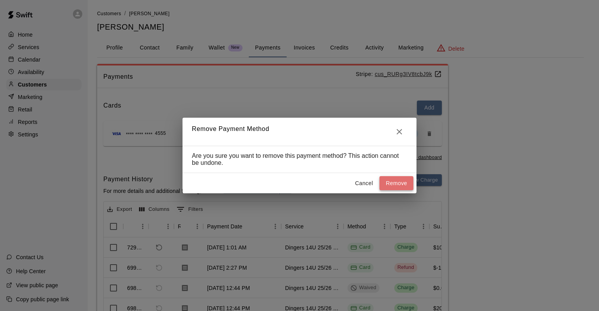
click at [396, 185] on button "Remove" at bounding box center [396, 183] width 34 height 14
click at [400, 131] on icon "Close" at bounding box center [398, 131] width 5 height 5
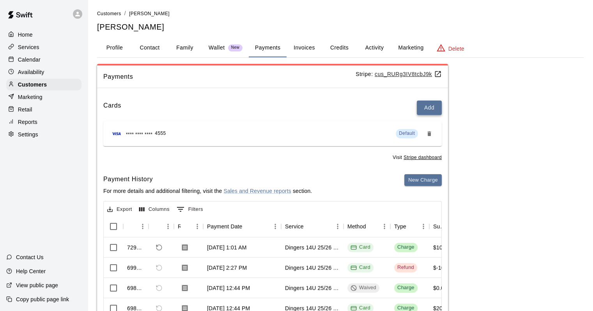
click at [424, 104] on button "Add" at bounding box center [429, 108] width 25 height 14
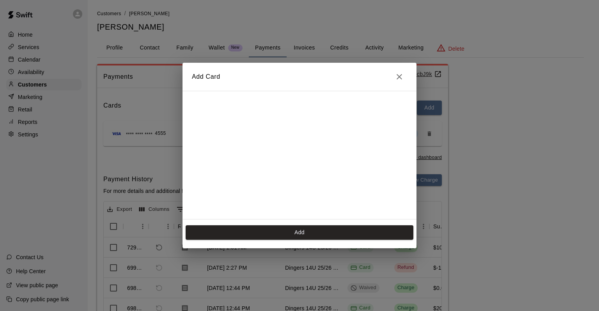
scroll to position [138, 0]
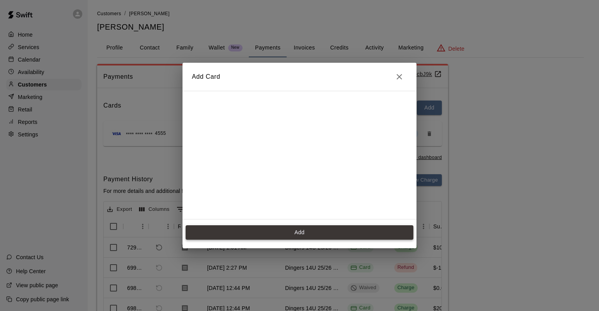
click at [268, 232] on button "Add" at bounding box center [300, 232] width 228 height 14
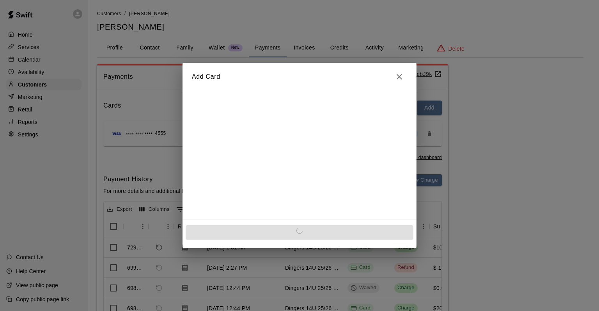
scroll to position [0, 0]
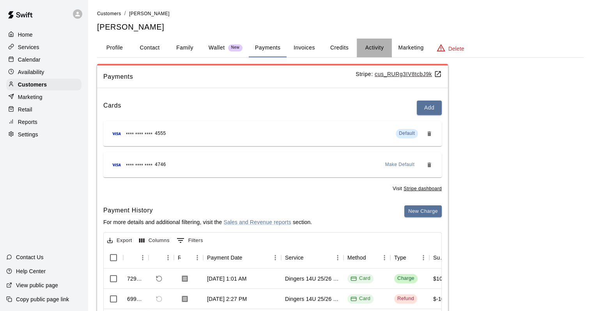
click at [370, 47] on button "Activity" at bounding box center [374, 48] width 35 height 19
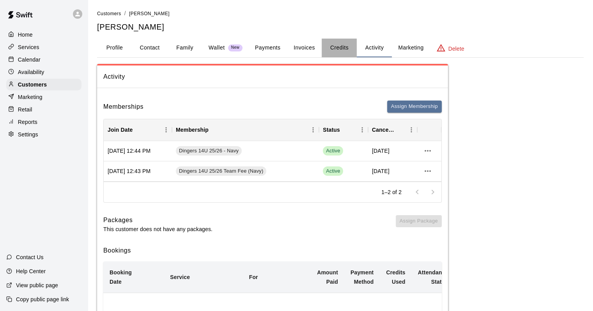
click at [339, 54] on button "Credits" at bounding box center [339, 48] width 35 height 19
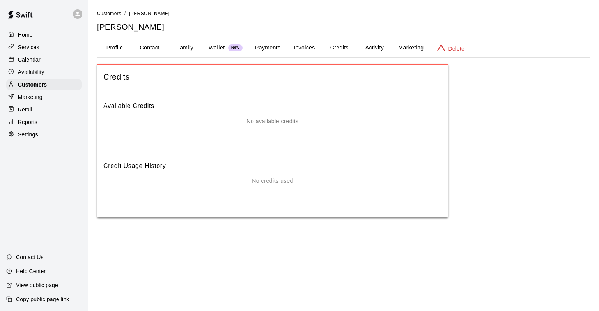
click at [276, 48] on button "Payments" at bounding box center [268, 48] width 38 height 19
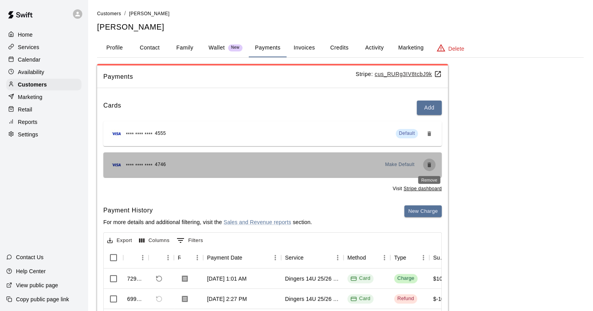
click at [429, 164] on icon "Remove" at bounding box center [429, 165] width 4 height 5
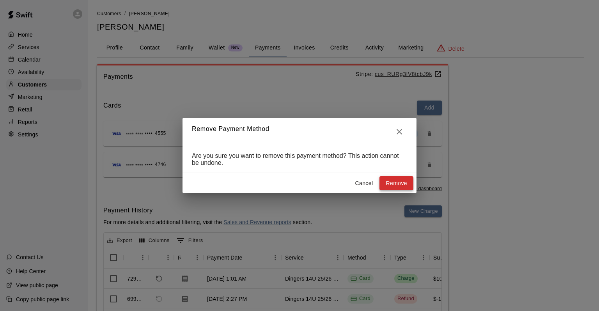
click at [396, 180] on button "Remove" at bounding box center [396, 183] width 34 height 14
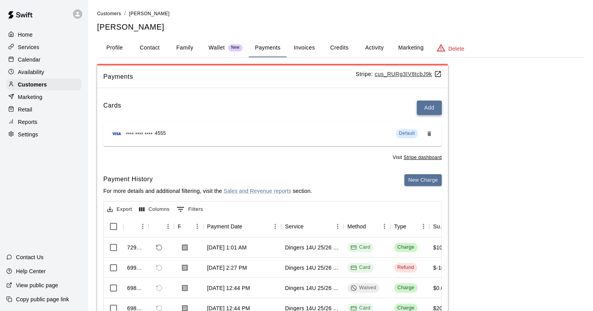
click at [425, 111] on button "Add" at bounding box center [429, 108] width 25 height 14
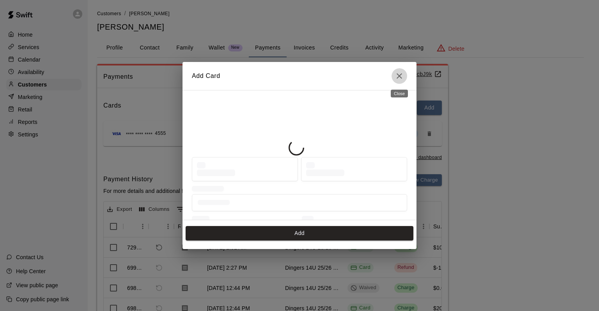
click at [400, 74] on icon "Close" at bounding box center [399, 75] width 9 height 9
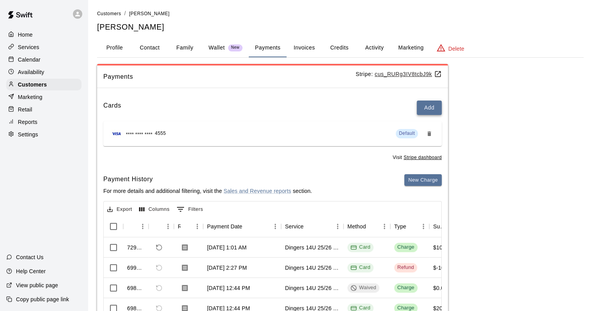
click at [433, 106] on button "Add" at bounding box center [429, 108] width 25 height 14
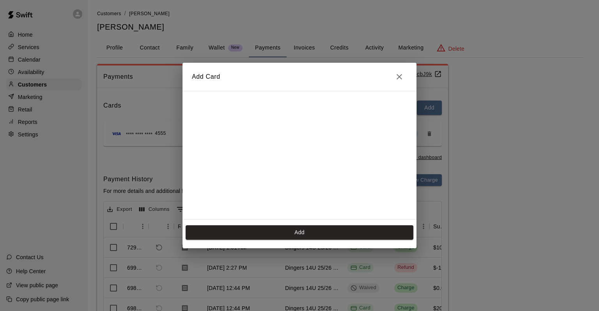
scroll to position [138, 0]
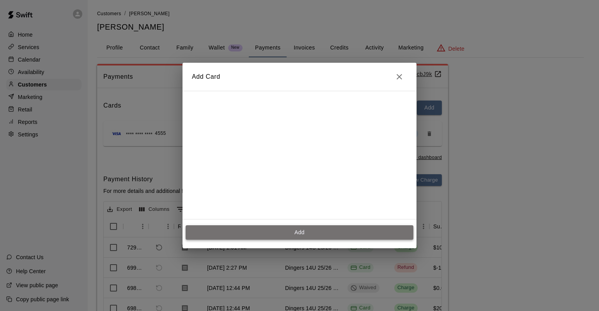
click at [269, 232] on button "Add" at bounding box center [300, 232] width 228 height 14
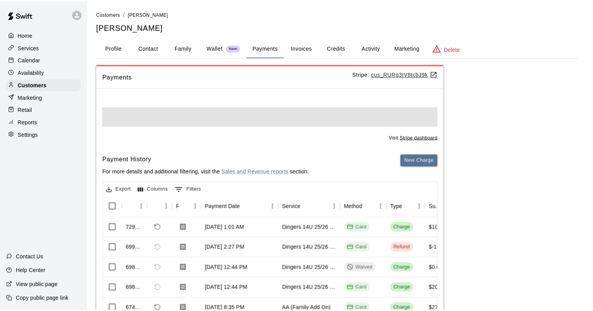
scroll to position [0, 0]
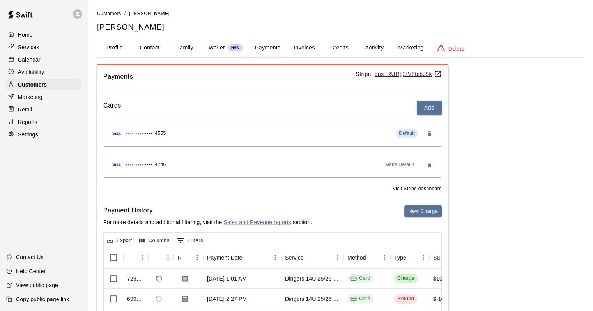
click at [432, 132] on icon "Remove" at bounding box center [429, 134] width 6 height 6
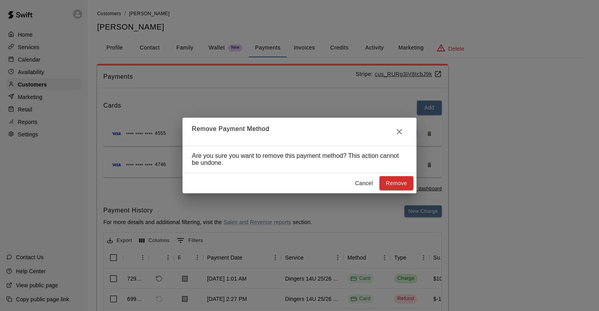
click at [401, 124] on button "Close" at bounding box center [399, 132] width 16 height 16
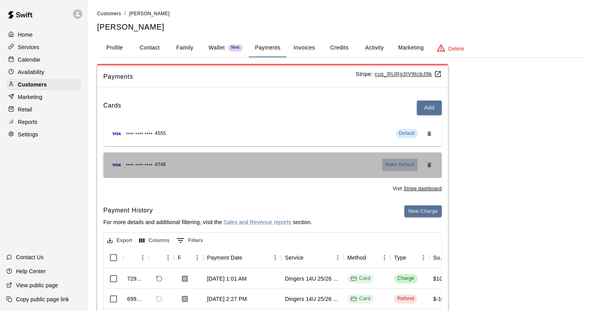
click at [404, 166] on span "Make Default" at bounding box center [400, 165] width 30 height 8
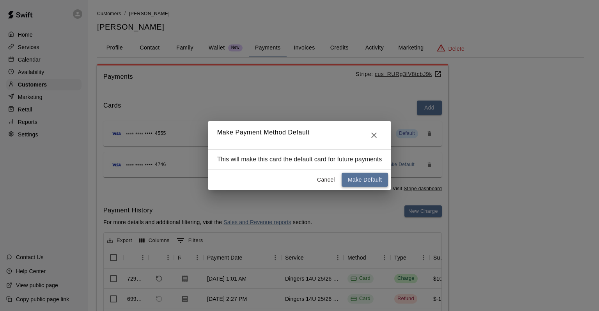
click at [368, 179] on button "Make Default" at bounding box center [364, 180] width 46 height 14
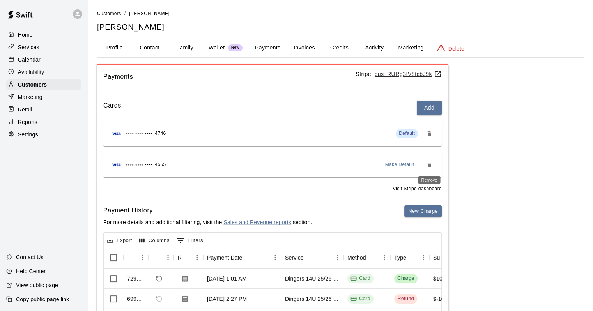
click at [433, 163] on button "Remove" at bounding box center [429, 165] width 12 height 12
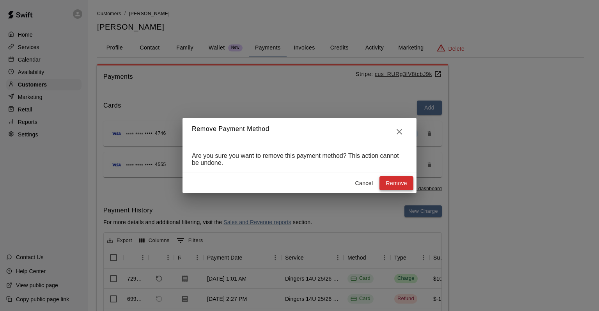
click at [402, 180] on button "Remove" at bounding box center [396, 183] width 34 height 14
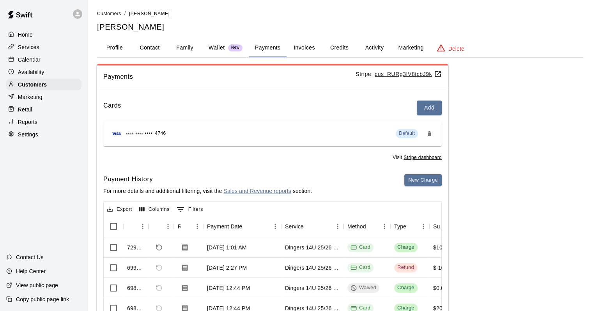
click at [53, 60] on div "Calendar" at bounding box center [43, 60] width 75 height 12
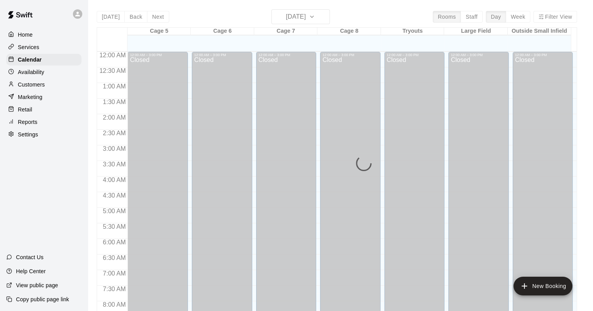
scroll to position [456, 0]
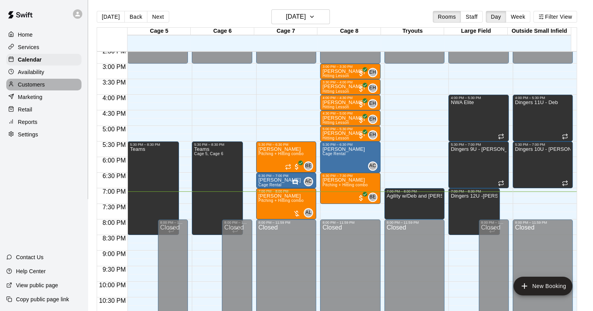
click at [6, 86] on div "Customers" at bounding box center [43, 85] width 75 height 12
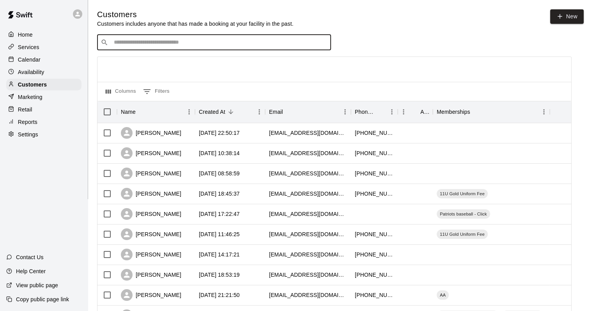
click at [135, 46] on input "Search customers by name or email" at bounding box center [219, 43] width 216 height 8
type input "******"
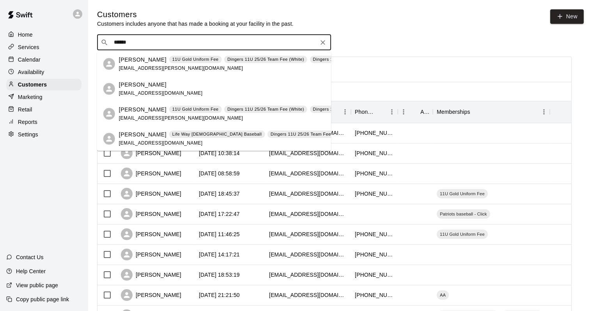
click at [146, 141] on span "[EMAIL_ADDRESS][DOMAIN_NAME]" at bounding box center [161, 142] width 84 height 5
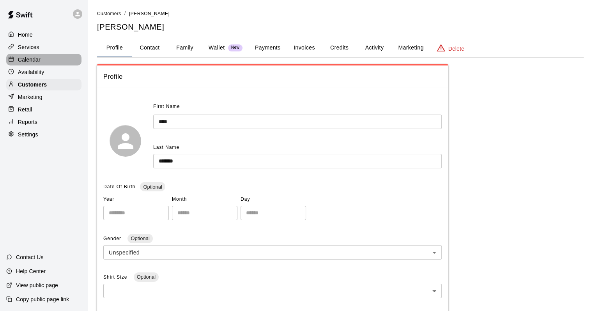
click at [14, 59] on div at bounding box center [13, 59] width 10 height 7
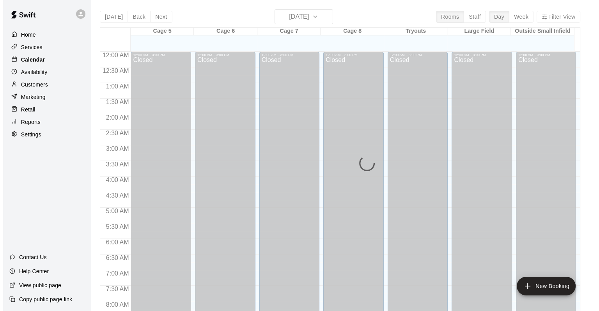
scroll to position [456, 0]
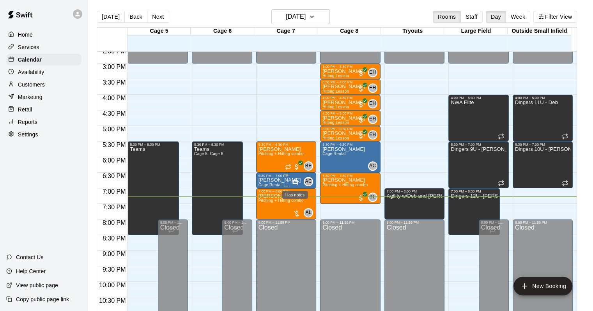
click at [296, 182] on icon "Has notes" at bounding box center [295, 182] width 5 height 5
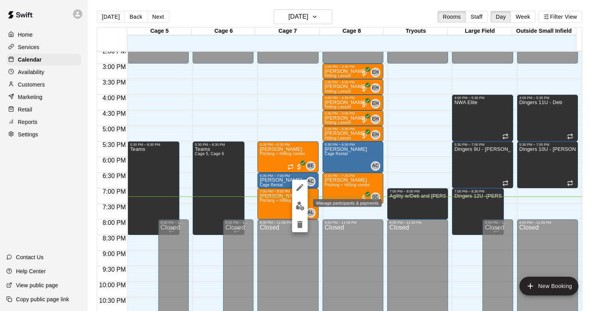
click at [302, 207] on img "edit" at bounding box center [299, 206] width 9 height 9
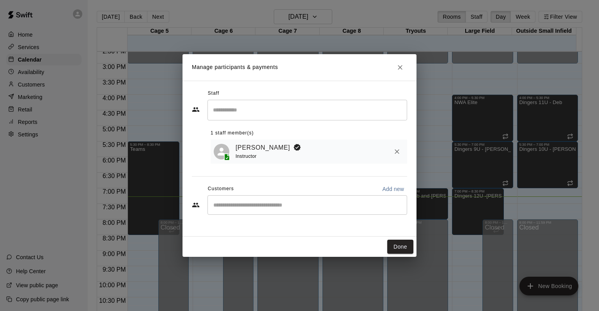
click at [391, 68] on h2 "Manage participants & payments" at bounding box center [299, 67] width 234 height 27
click at [401, 66] on icon "Close" at bounding box center [400, 67] width 5 height 5
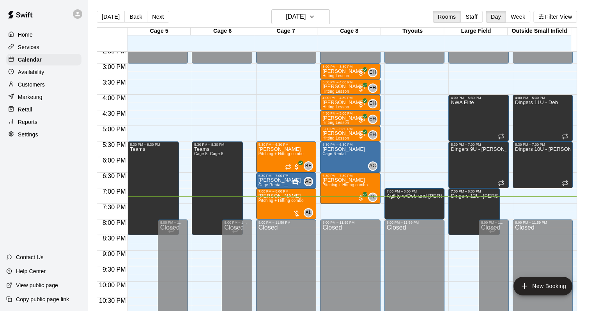
click at [294, 174] on div at bounding box center [286, 174] width 56 height 1
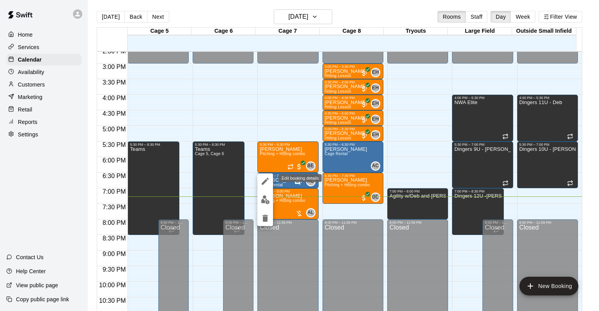
click at [270, 180] on button "edit" at bounding box center [265, 181] width 16 height 16
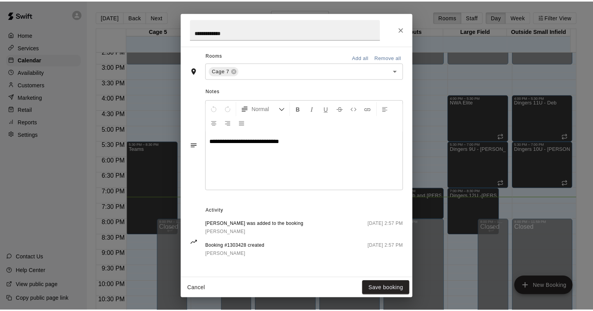
scroll to position [184, 0]
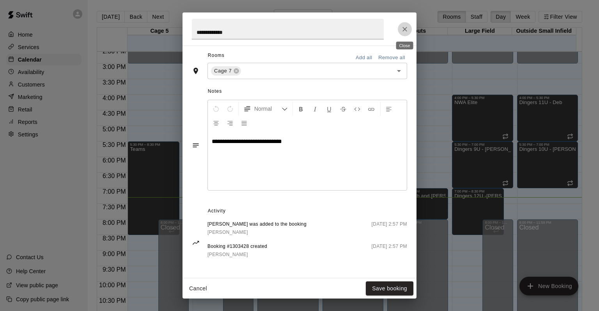
click at [407, 25] on icon "Close" at bounding box center [405, 29] width 8 height 8
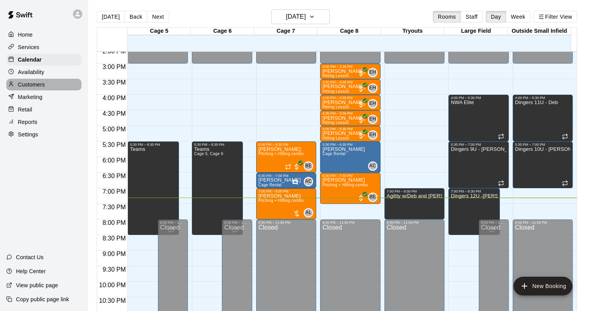
click at [30, 81] on div "Customers" at bounding box center [43, 85] width 75 height 12
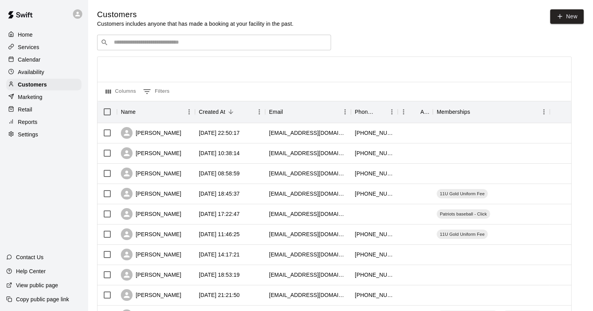
click at [157, 37] on div "​ ​" at bounding box center [214, 43] width 234 height 16
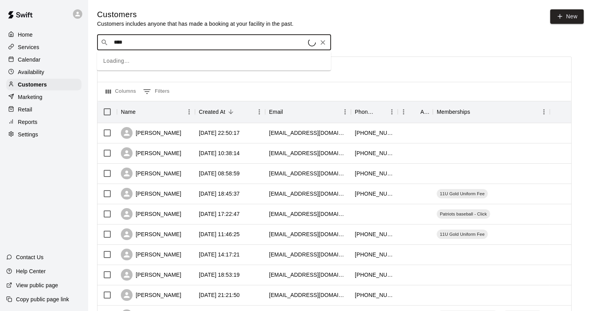
type input "*****"
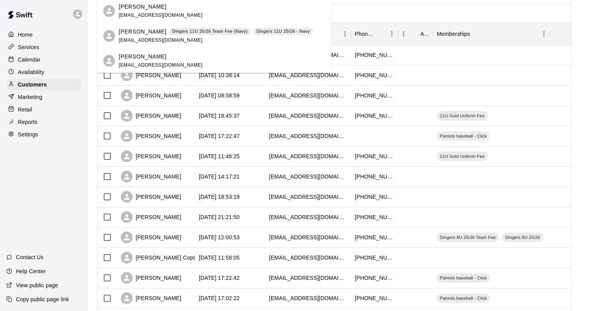
click at [145, 3] on p "[PERSON_NAME]" at bounding box center [143, 7] width 48 height 8
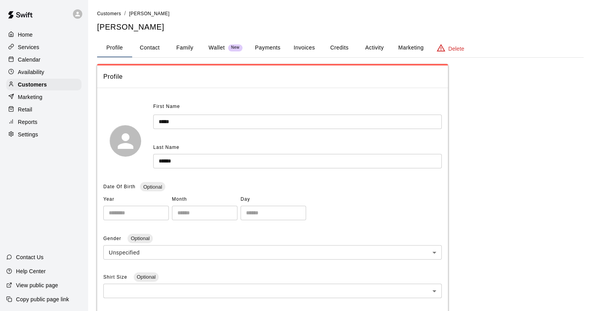
click at [331, 49] on button "Credits" at bounding box center [339, 48] width 35 height 19
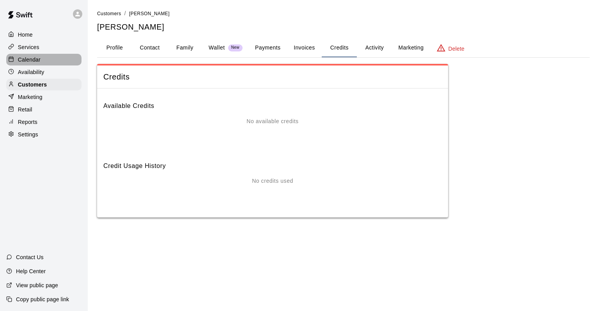
click at [49, 60] on div "Calendar" at bounding box center [43, 60] width 75 height 12
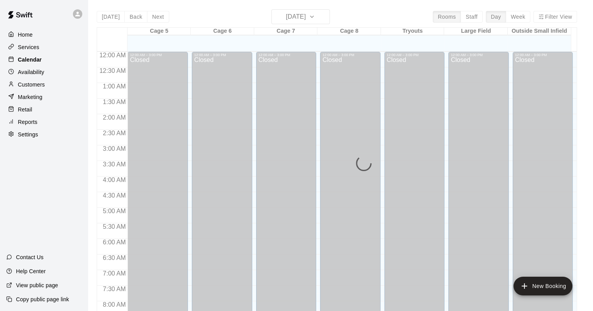
scroll to position [456, 0]
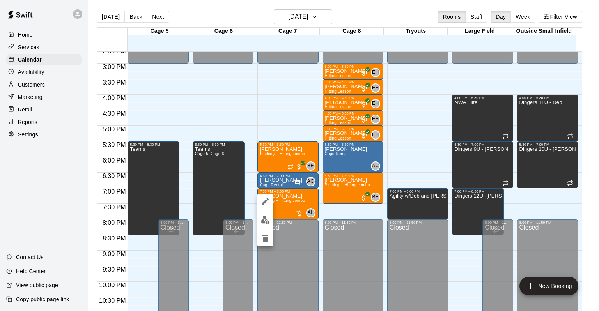
click at [268, 219] on img "edit" at bounding box center [265, 220] width 9 height 9
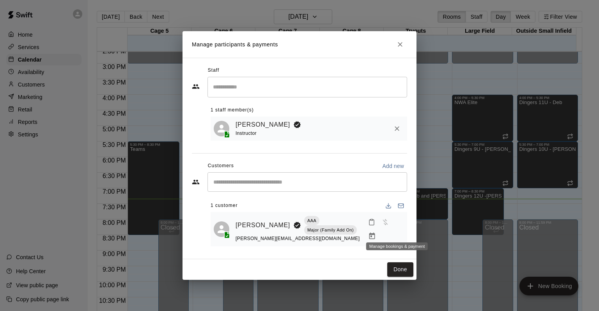
click at [379, 229] on button "Manage bookings & payment" at bounding box center [372, 236] width 14 height 14
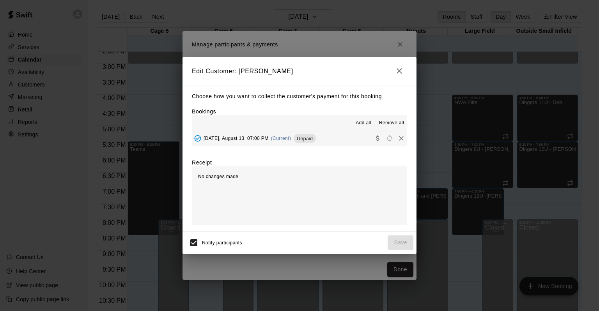
click at [343, 126] on div "Add all Remove all" at bounding box center [299, 123] width 215 height 16
click at [343, 135] on button "[DATE], August 13: 07:00 PM (Current) Unpaid" at bounding box center [299, 138] width 215 height 14
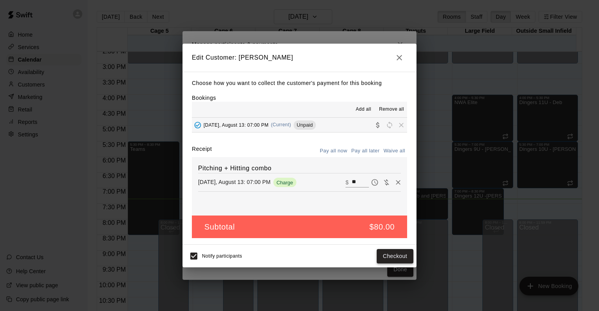
click at [393, 255] on button "Checkout" at bounding box center [395, 256] width 37 height 14
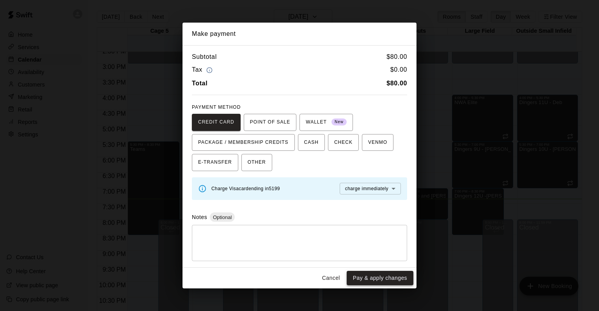
click at [387, 278] on button "Pay & apply changes" at bounding box center [380, 278] width 67 height 14
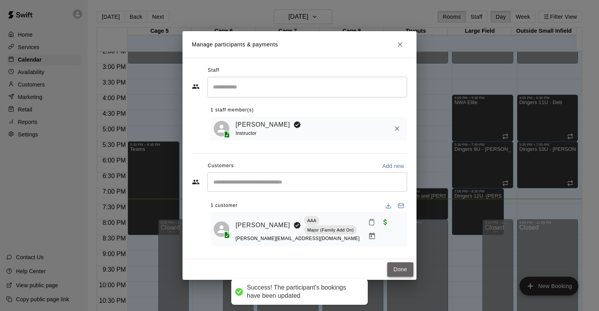
click at [403, 267] on button "Done" at bounding box center [400, 269] width 26 height 14
